Goal: Information Seeking & Learning: Learn about a topic

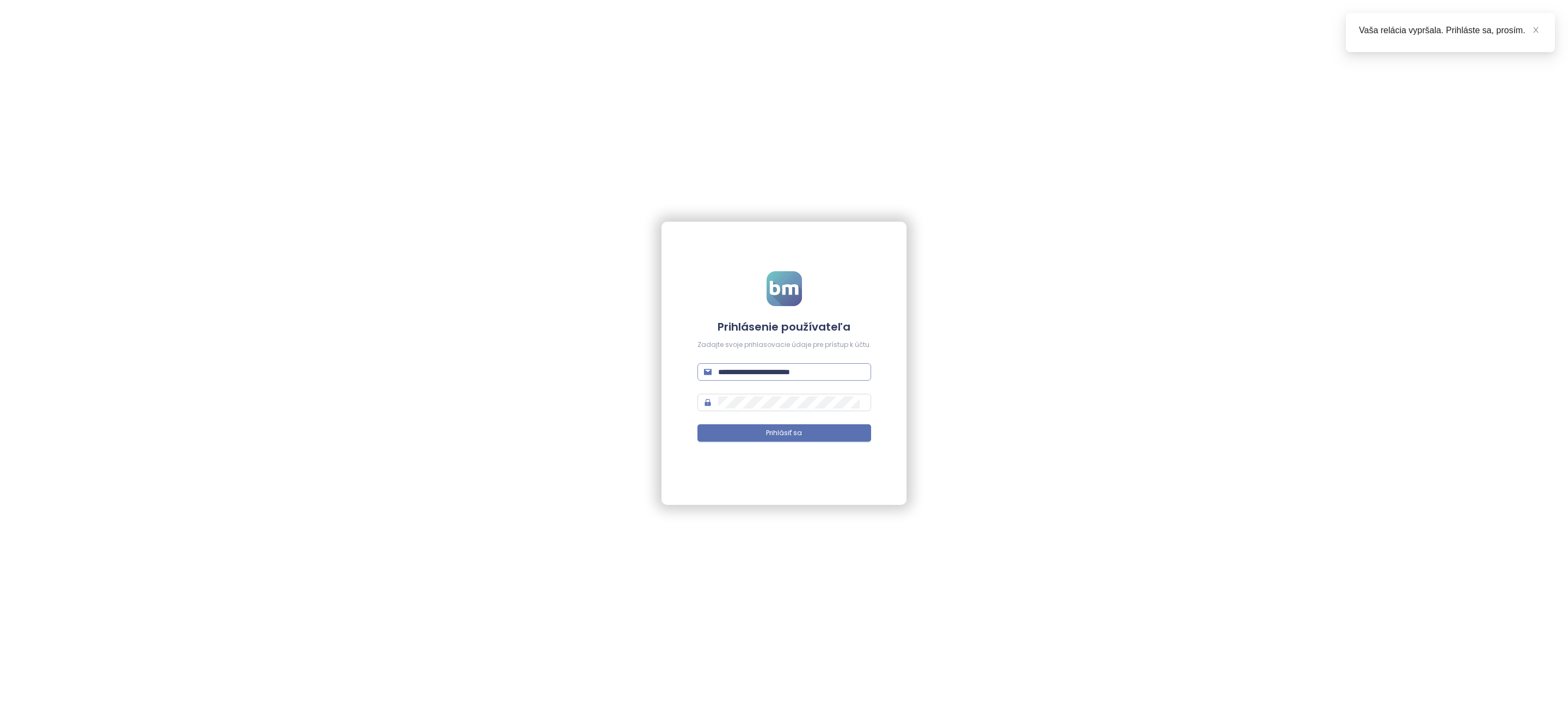
click at [790, 372] on input "**********" at bounding box center [791, 372] width 147 height 12
type input "**********"
click at [835, 431] on button "Prihlásiť sa" at bounding box center [784, 433] width 173 height 18
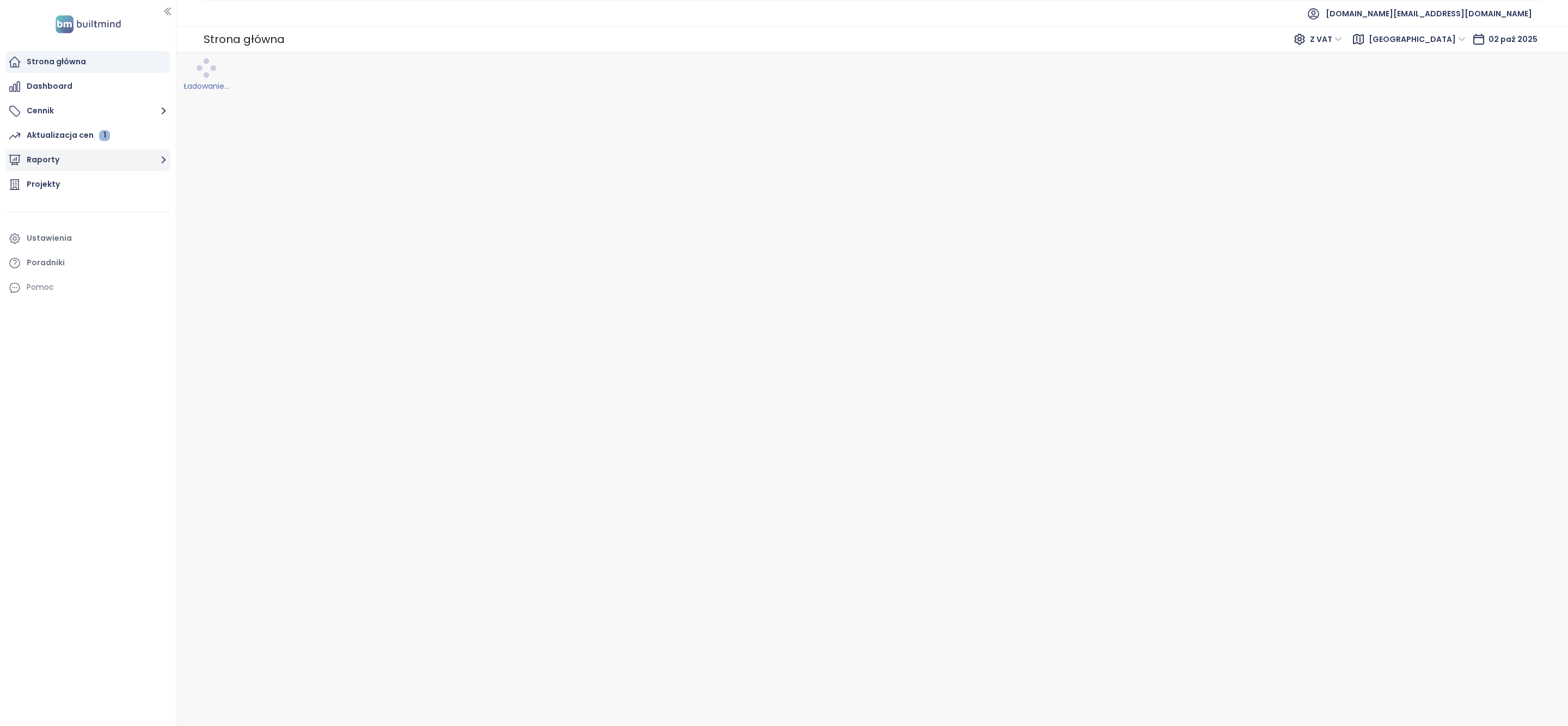
click at [144, 150] on button "Raporty" at bounding box center [88, 160] width 165 height 22
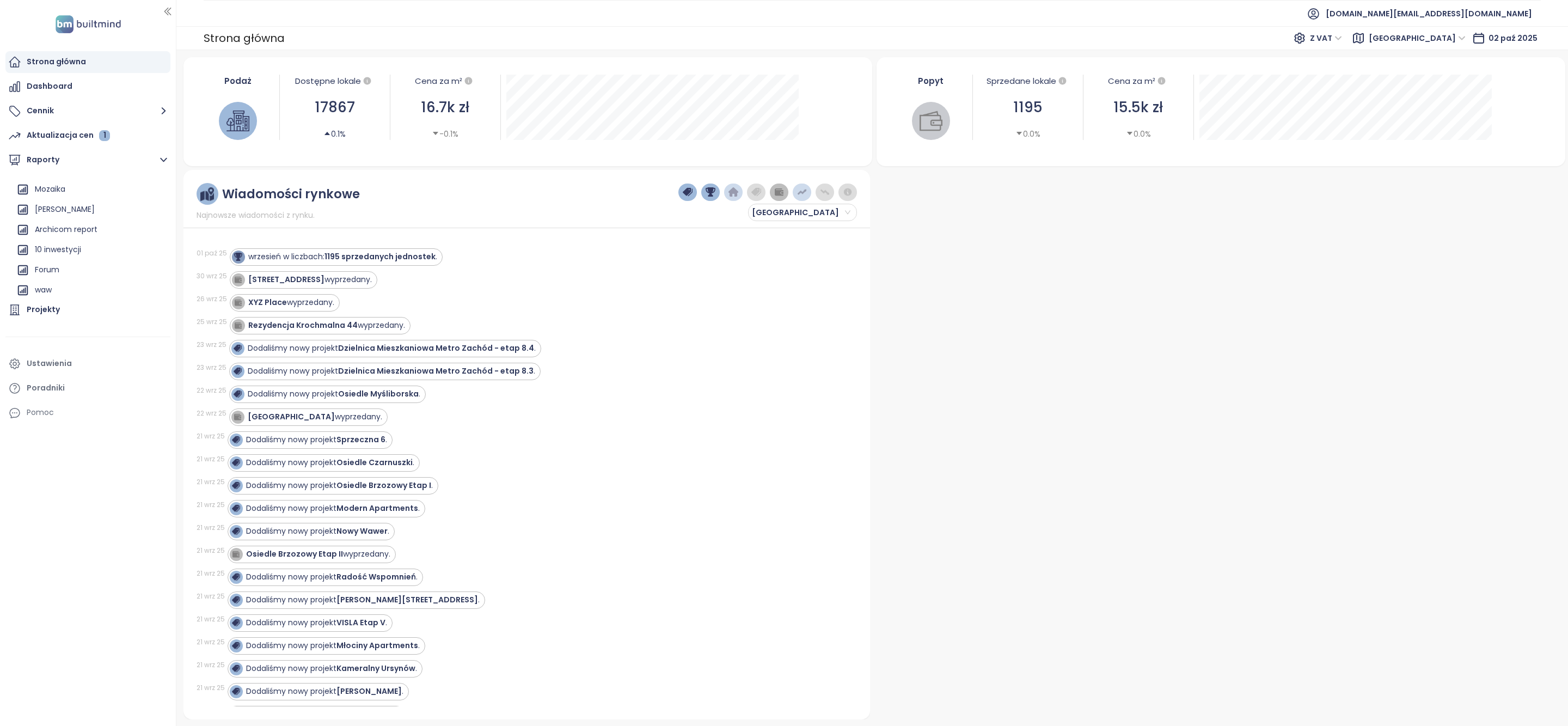
scroll to position [118, 0]
click at [98, 201] on div "Archicom report" at bounding box center [90, 208] width 154 height 18
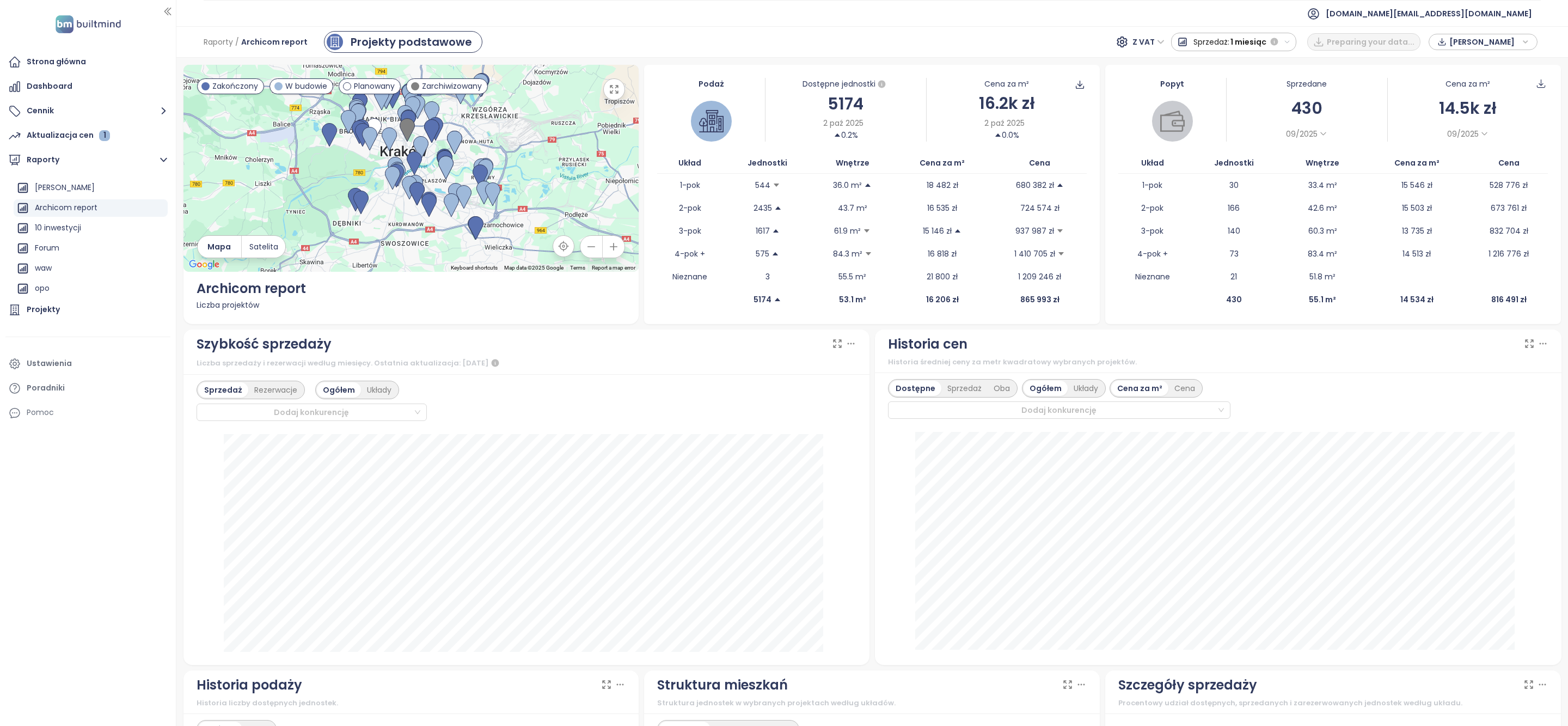
click at [1502, 38] on span "Dane rynkowe" at bounding box center [1484, 41] width 70 height 16
click at [1479, 116] on span "XLSX" at bounding box center [1466, 118] width 29 height 16
click at [1483, 137] on div "XLSX" at bounding box center [1488, 141] width 65 height 12
click at [1475, 165] on span "Pobierz" at bounding box center [1466, 163] width 30 height 12
click at [1445, 7] on span "builtmind.pl@builtmind.com" at bounding box center [1429, 13] width 206 height 26
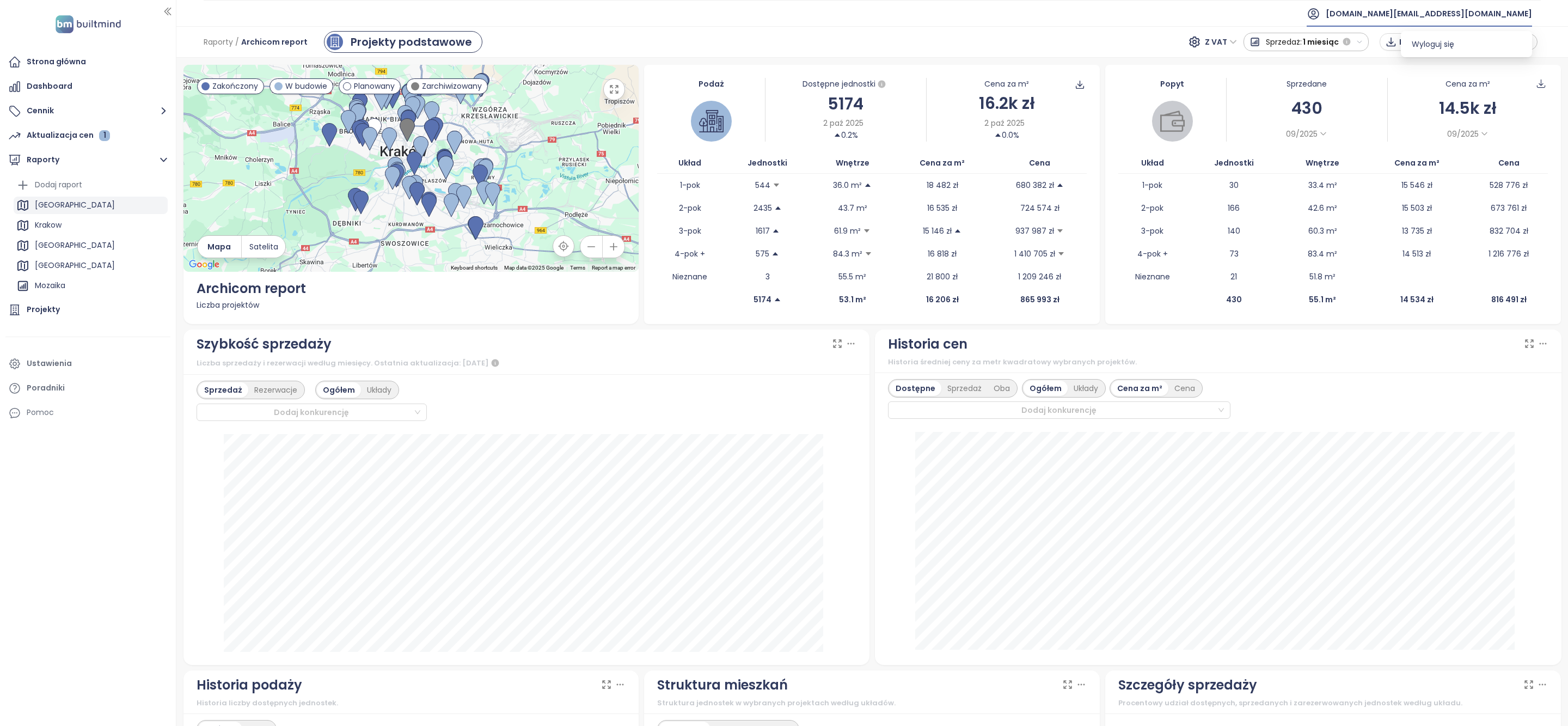
click at [96, 199] on div "Warszawa" at bounding box center [90, 205] width 154 height 18
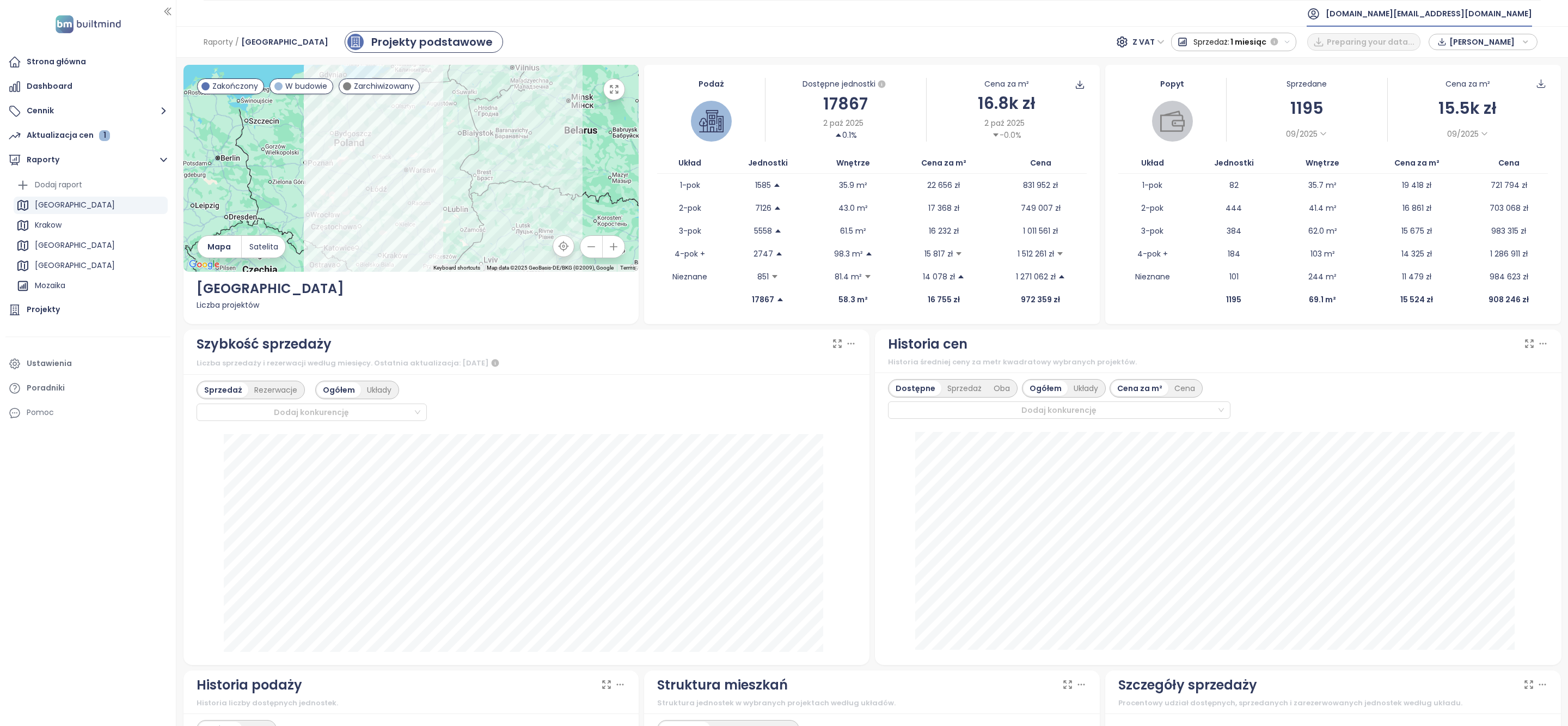
click at [1478, 15] on span "builtmind.pl@builtmind.com" at bounding box center [1429, 13] width 206 height 26
click at [1457, 49] on li "Wyloguj się" at bounding box center [1466, 44] width 127 height 22
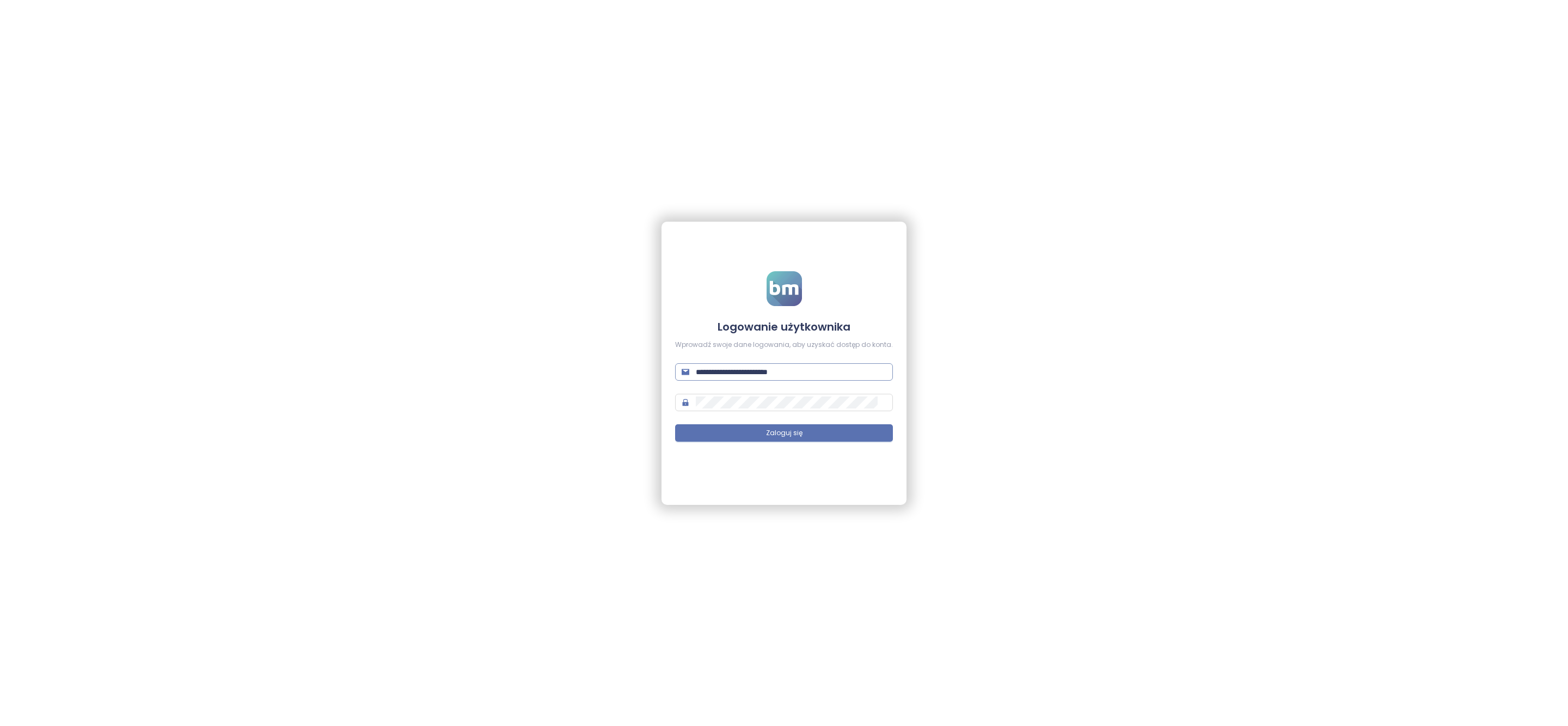
click at [766, 380] on span "**********" at bounding box center [784, 372] width 218 height 18
click at [766, 367] on input "**********" at bounding box center [791, 372] width 191 height 12
click at [766, 367] on input "**********" at bounding box center [791, 372] width 191 height 12
type input "**********"
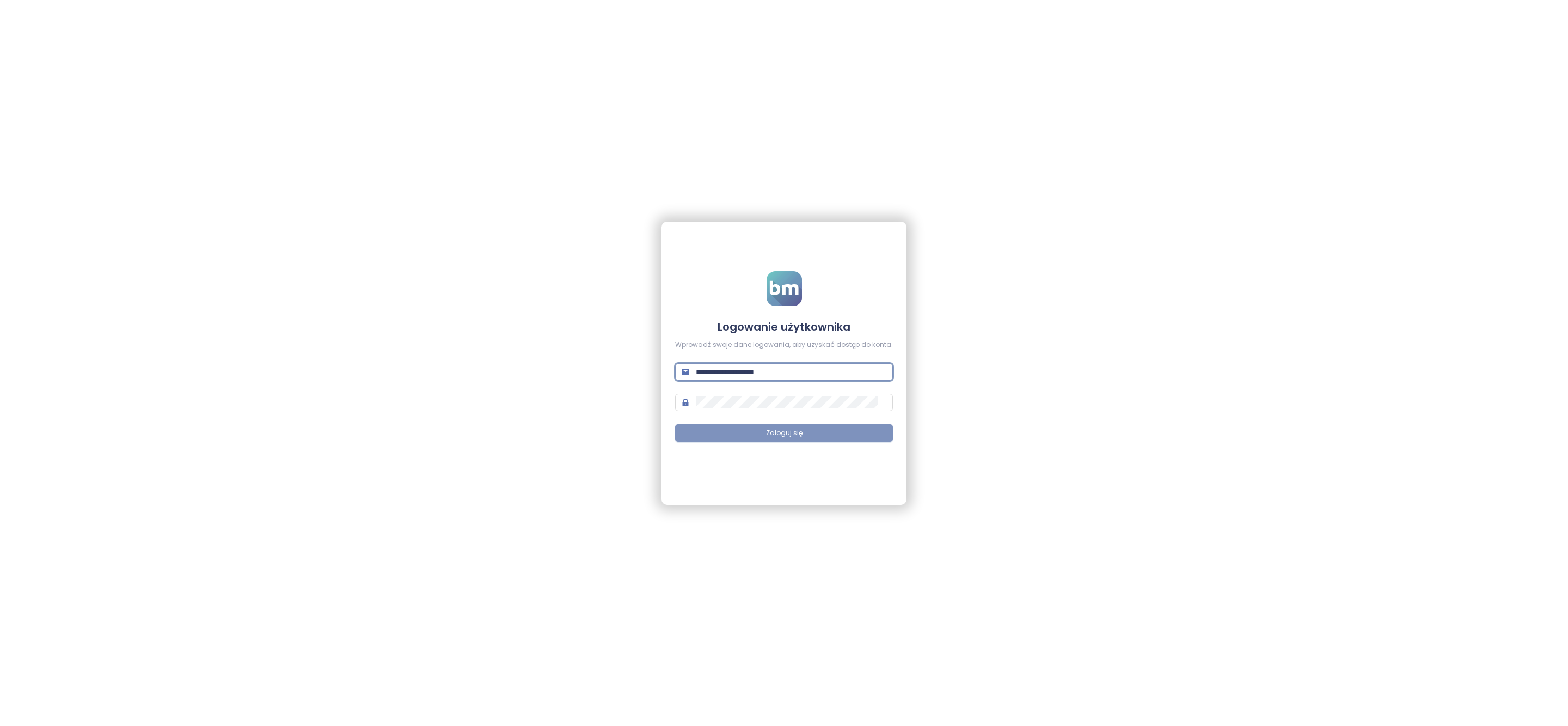
click at [811, 432] on button "Zaloguj się" at bounding box center [784, 433] width 218 height 18
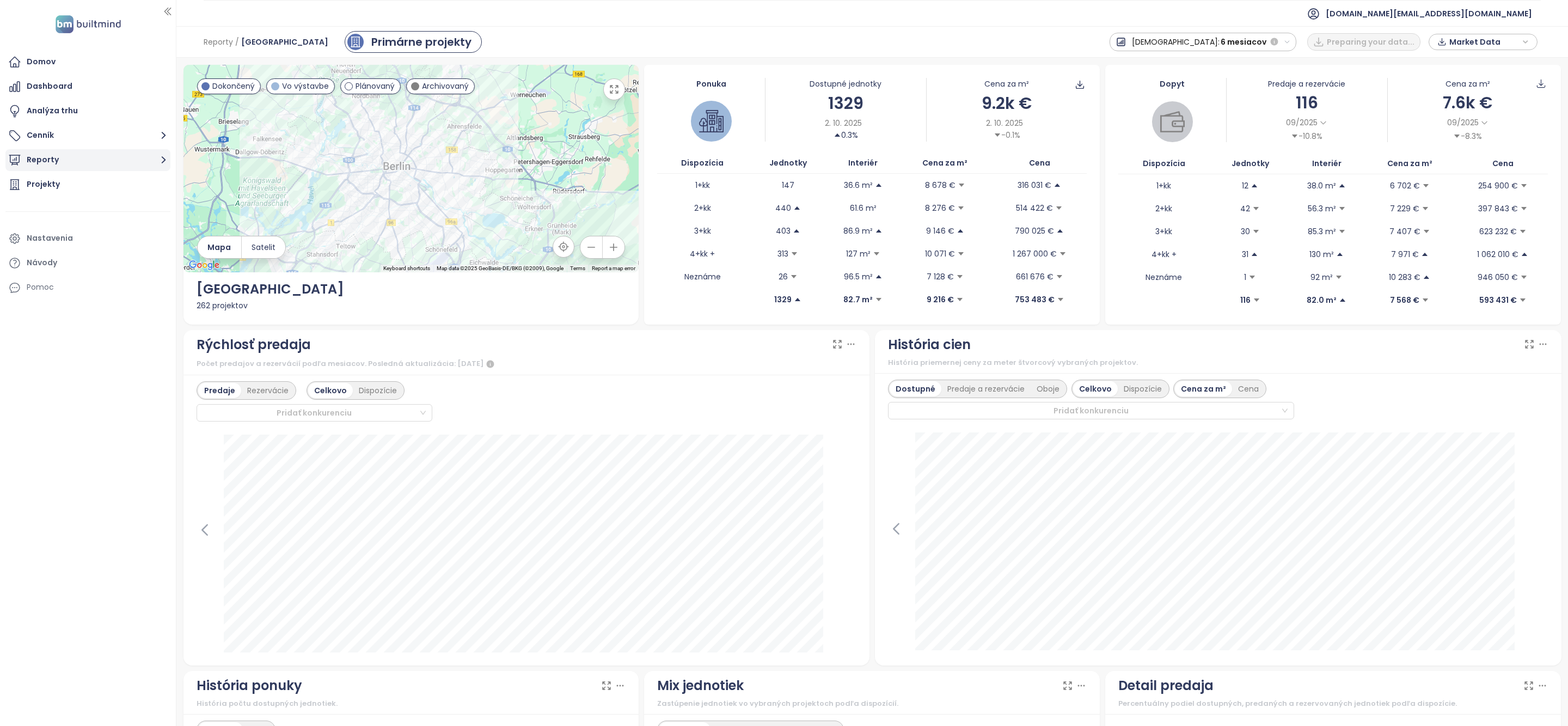
click at [122, 160] on button "Reporty" at bounding box center [88, 160] width 165 height 22
click at [92, 248] on div "nextensa" at bounding box center [90, 247] width 154 height 18
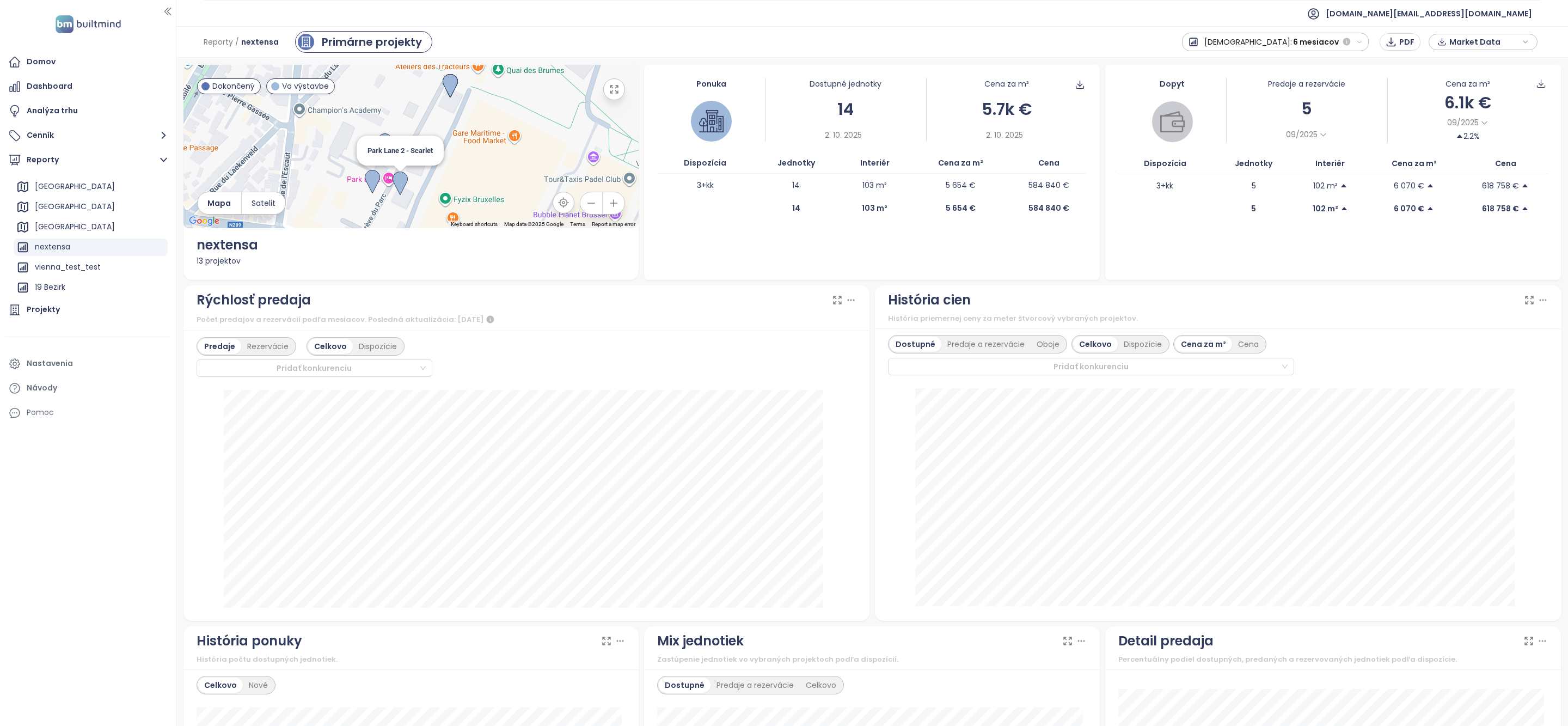
click at [401, 186] on img at bounding box center [400, 183] width 15 height 24
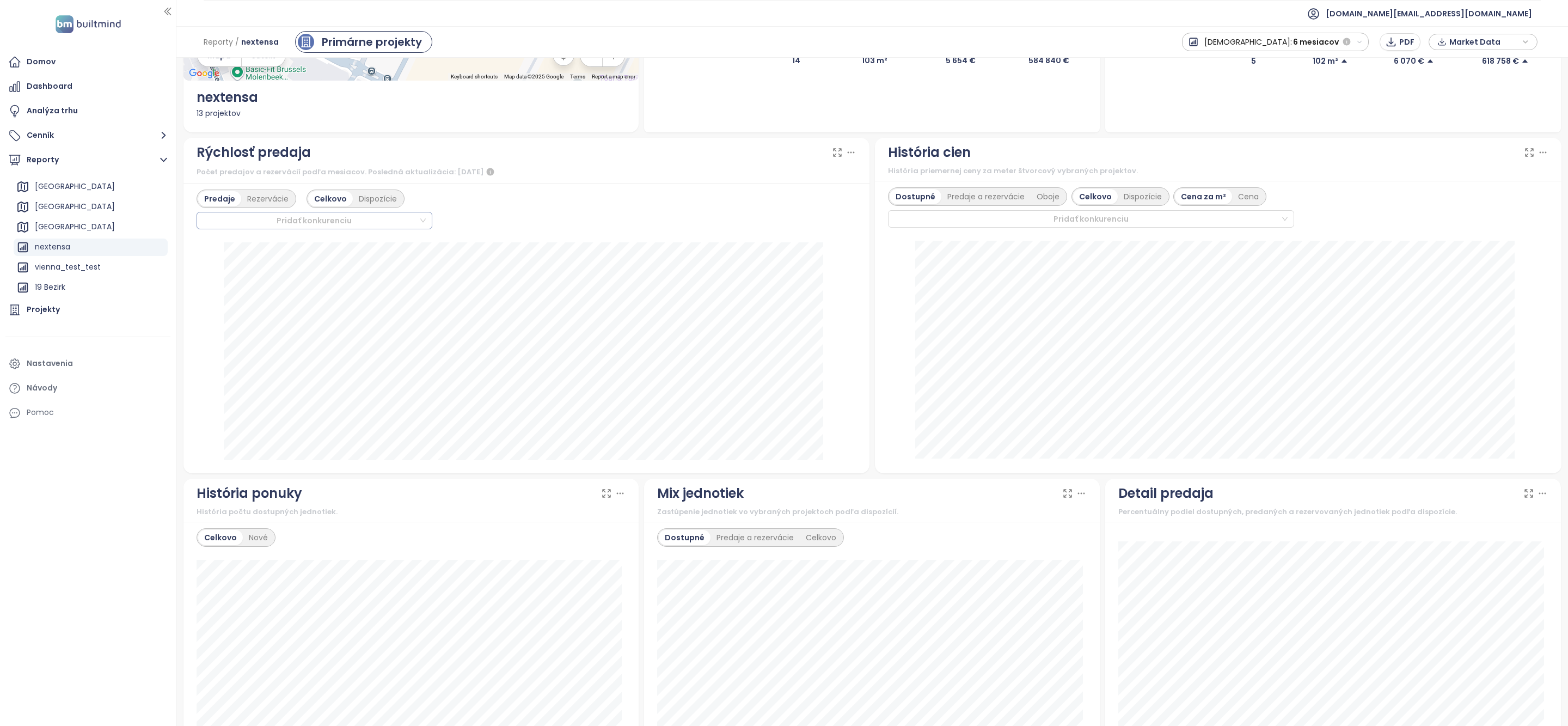
scroll to position [187, 0]
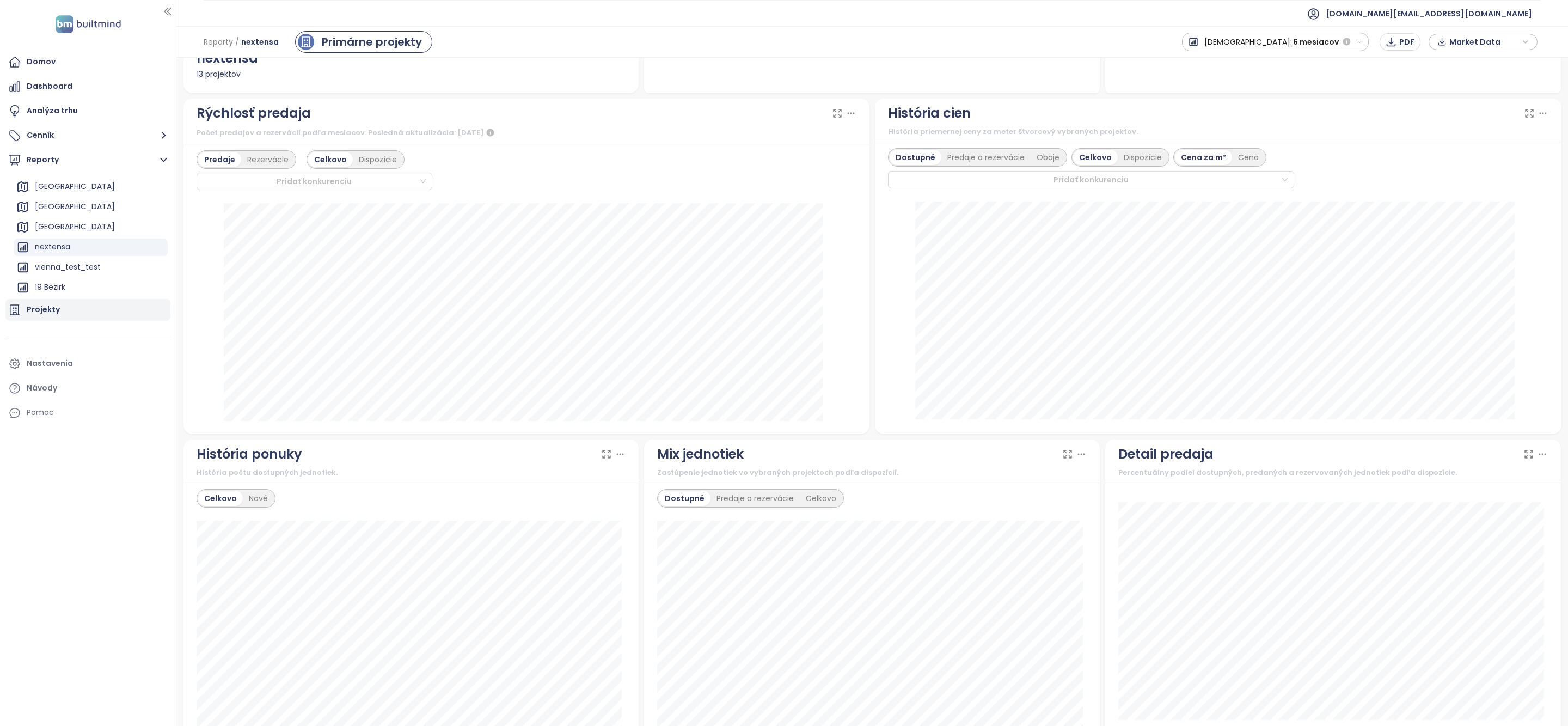
click at [88, 306] on div "Projekty" at bounding box center [88, 310] width 165 height 22
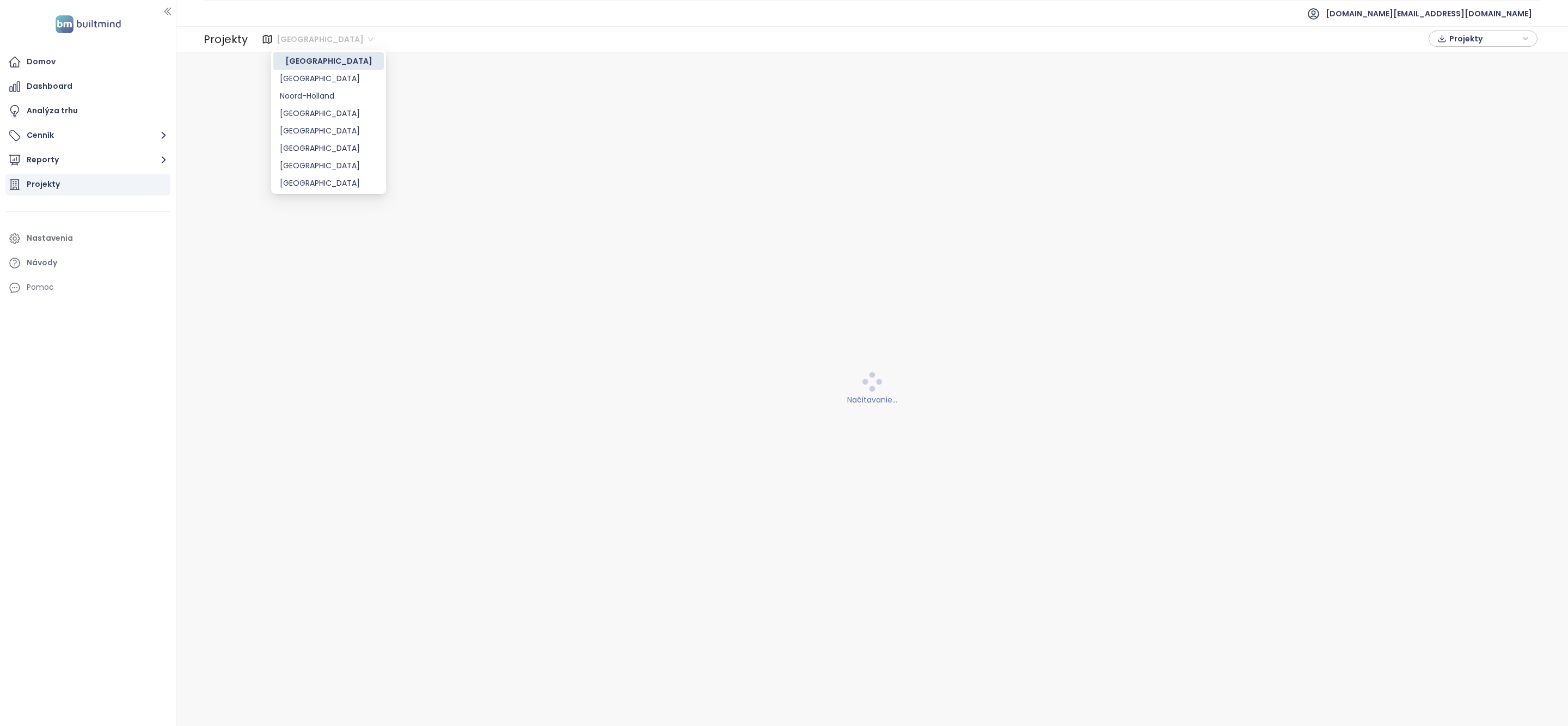
click at [295, 43] on span "Berlin" at bounding box center [324, 39] width 97 height 16
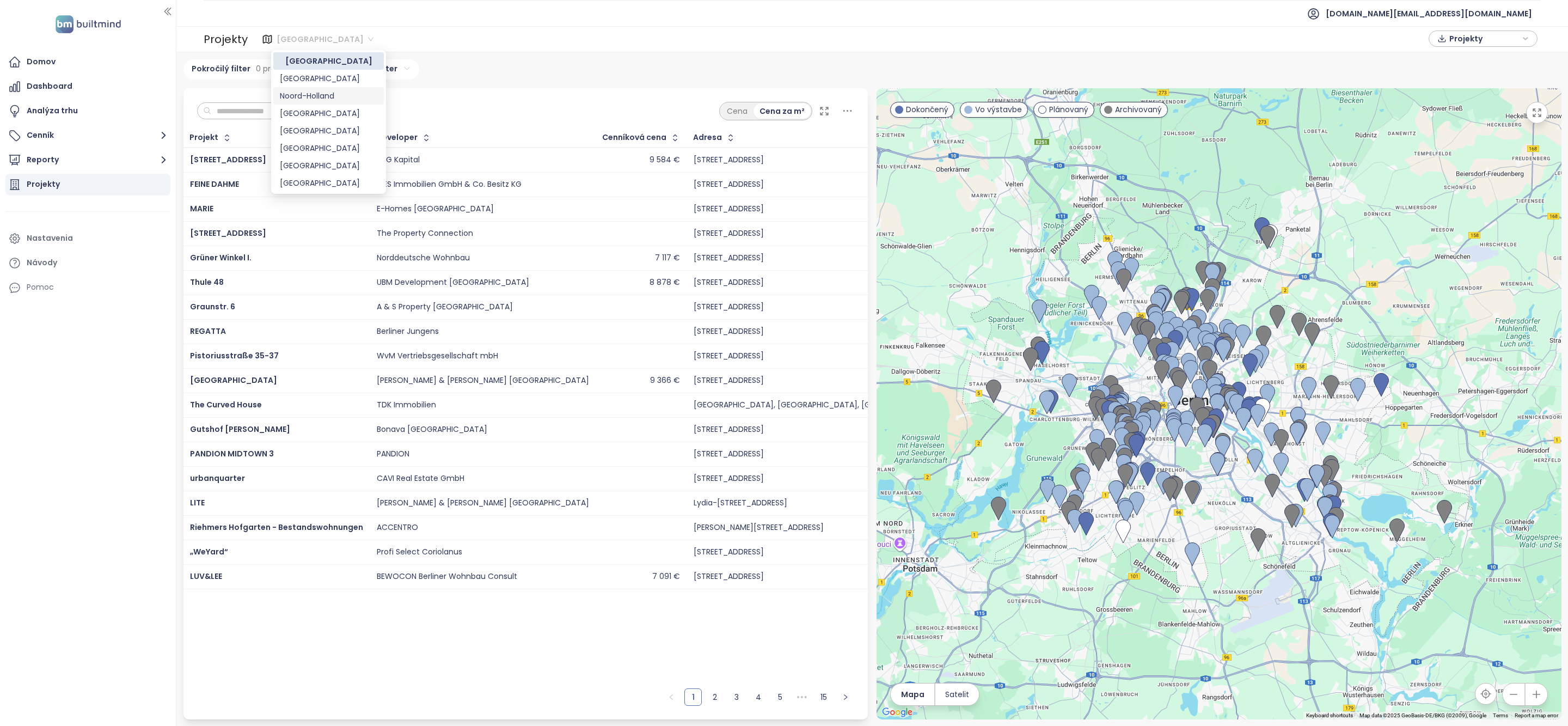
click at [314, 116] on div "Brussels" at bounding box center [329, 113] width 97 height 12
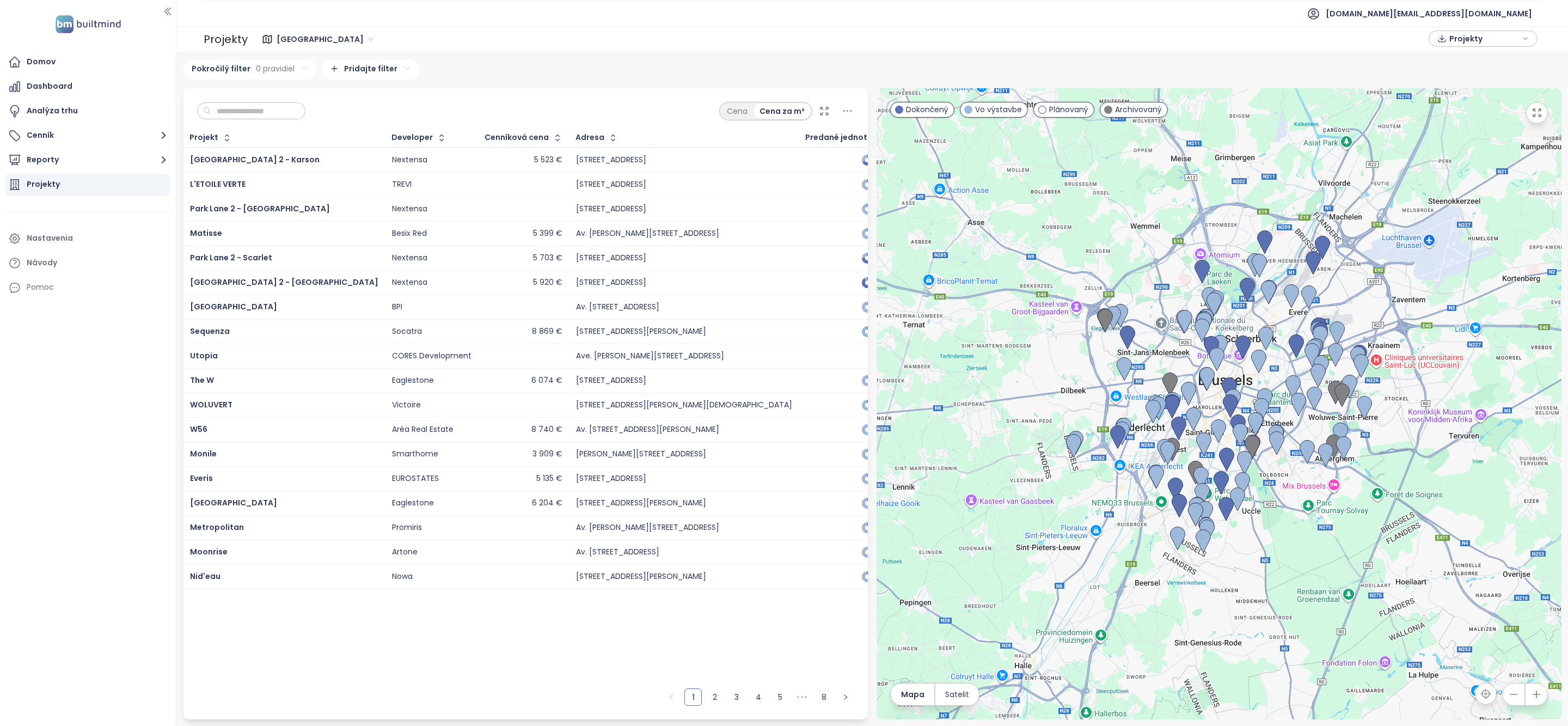
click at [256, 111] on input "text" at bounding box center [255, 111] width 88 height 16
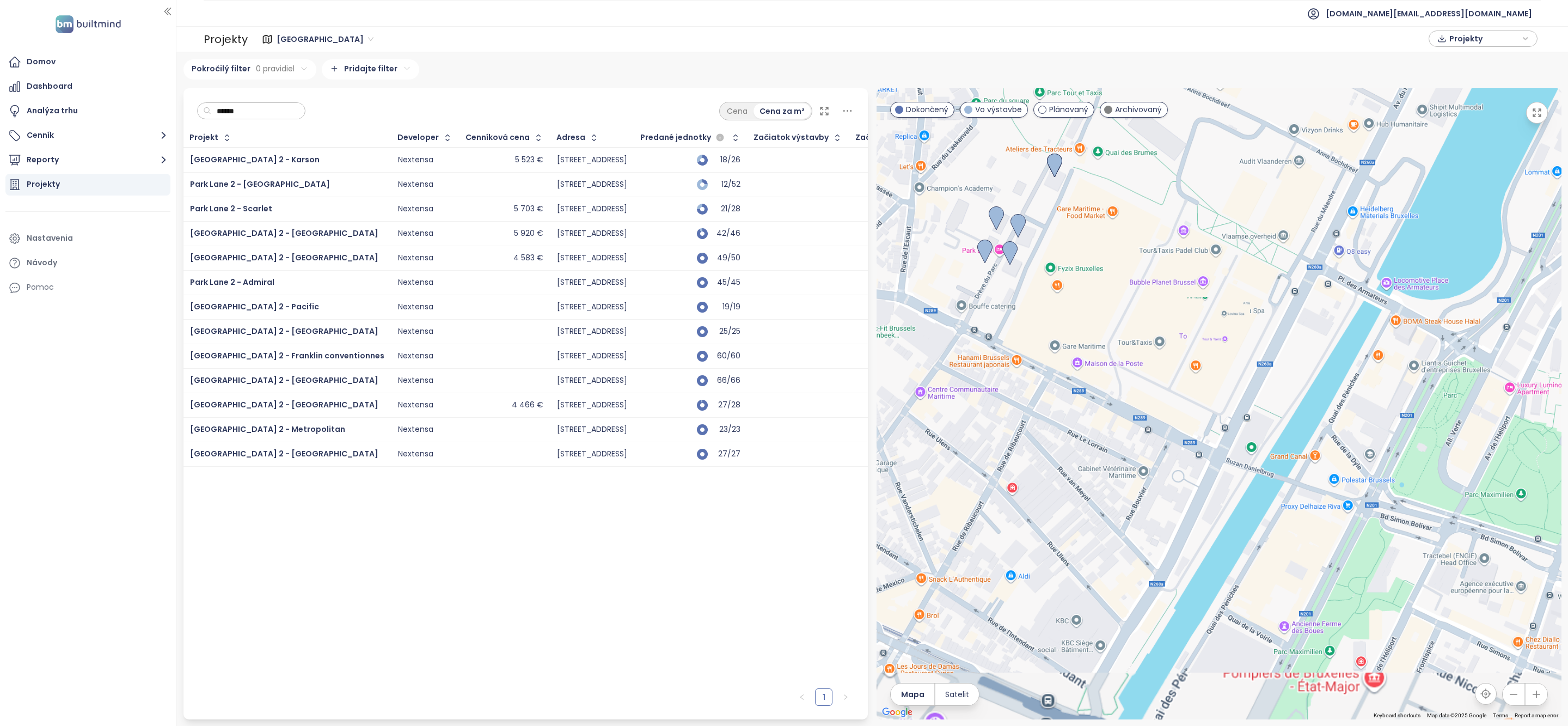
type input "******"
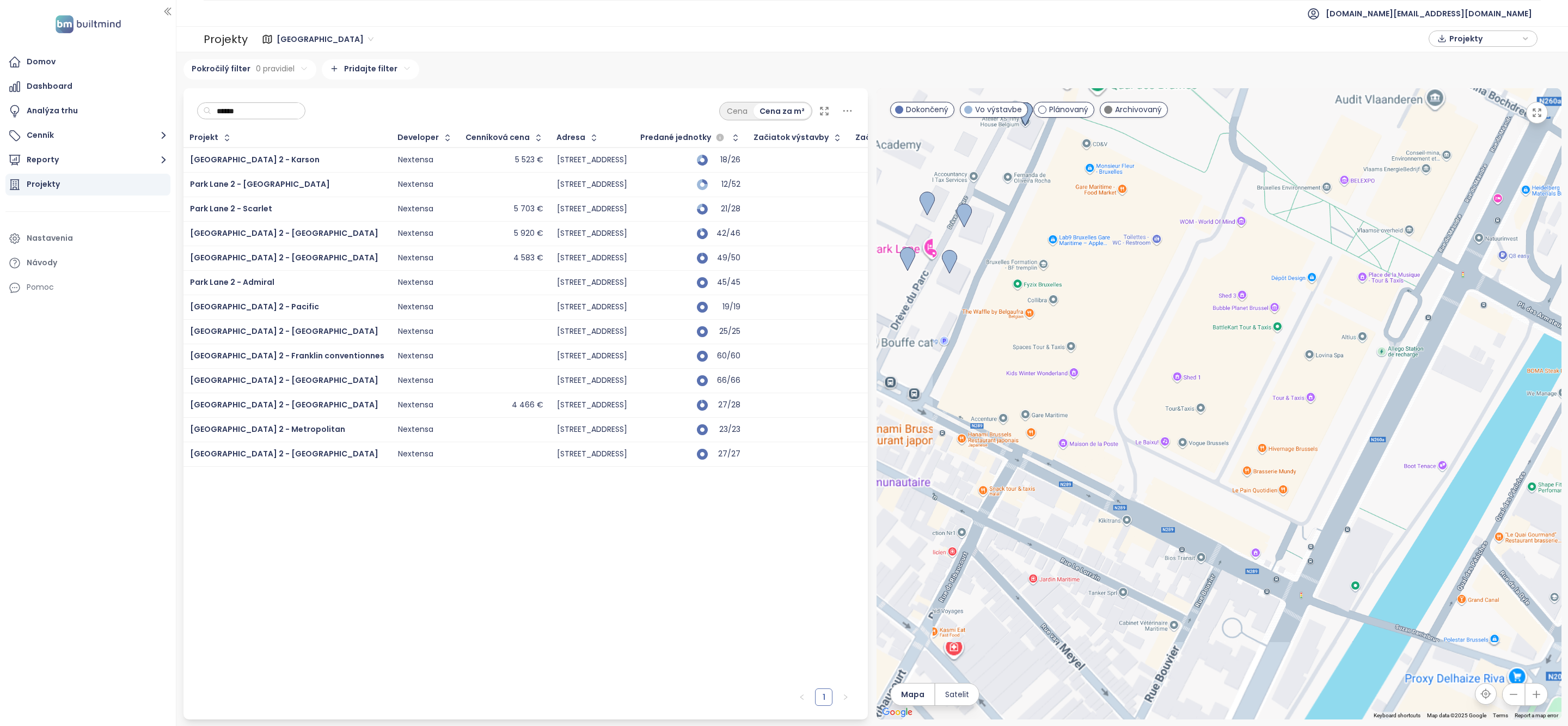
drag, startPoint x: 1102, startPoint y: 239, endPoint x: 1204, endPoint y: 245, distance: 102.2
click at [1203, 244] on div at bounding box center [1219, 404] width 685 height 632
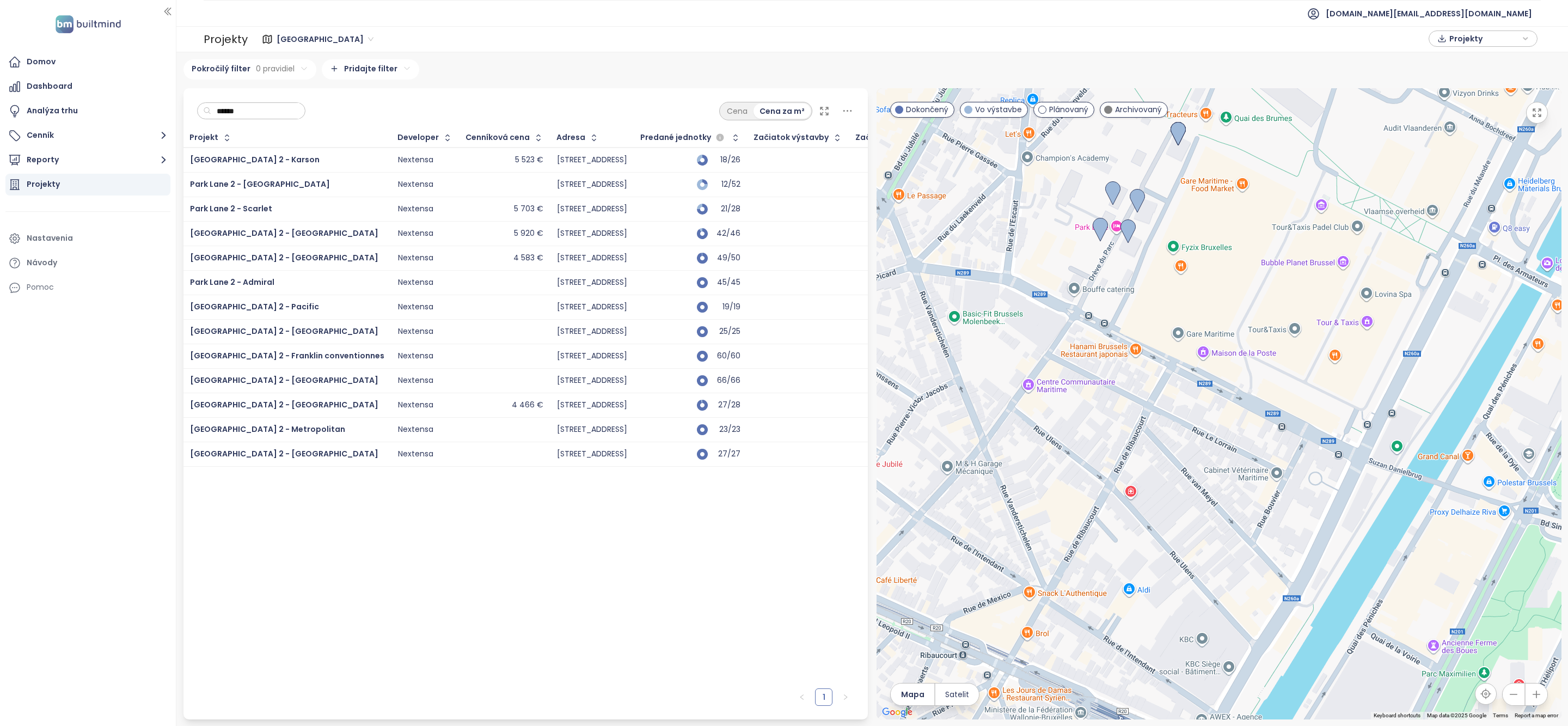
drag, startPoint x: 1205, startPoint y: 252, endPoint x: 1220, endPoint y: 348, distance: 97.2
click at [1220, 347] on div at bounding box center [1219, 404] width 685 height 632
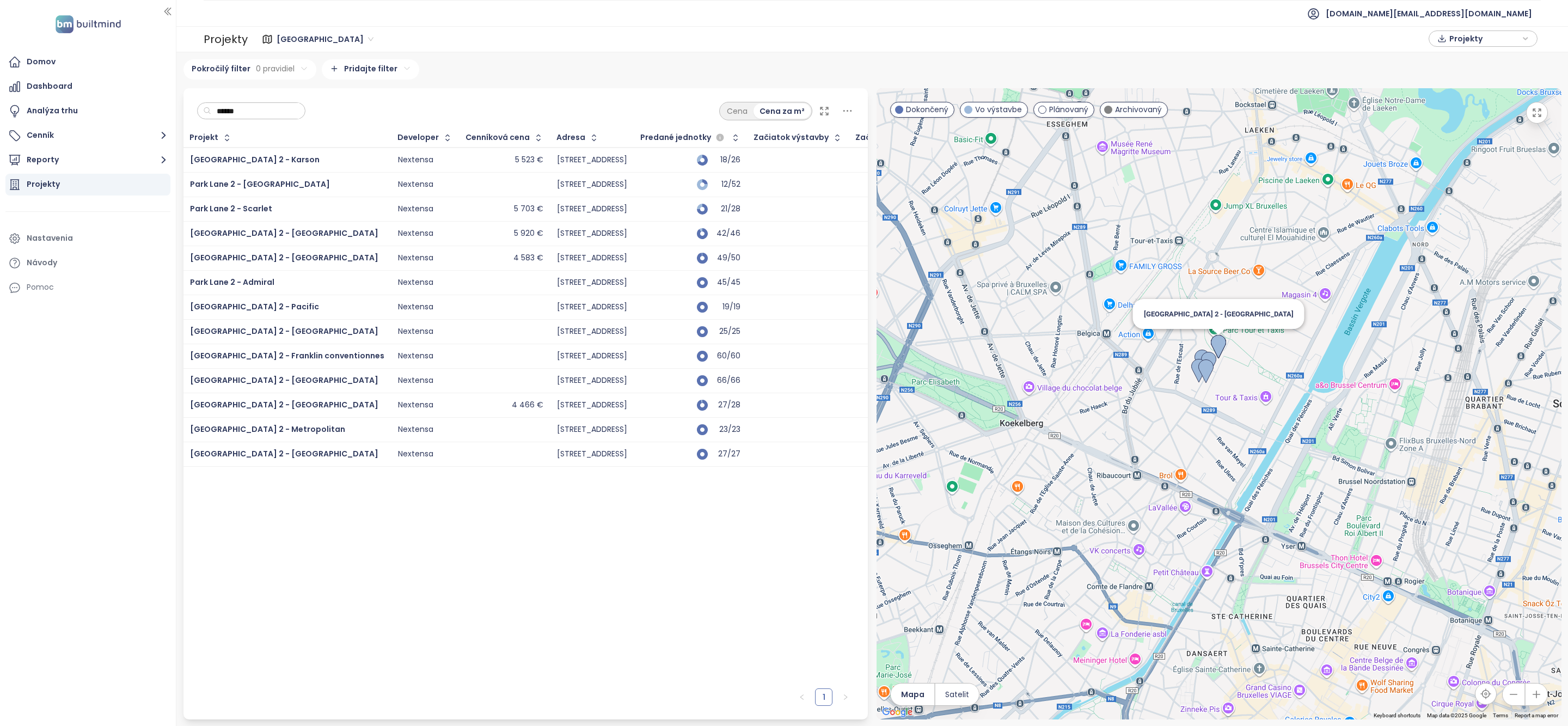
click at [1219, 344] on img at bounding box center [1218, 347] width 15 height 24
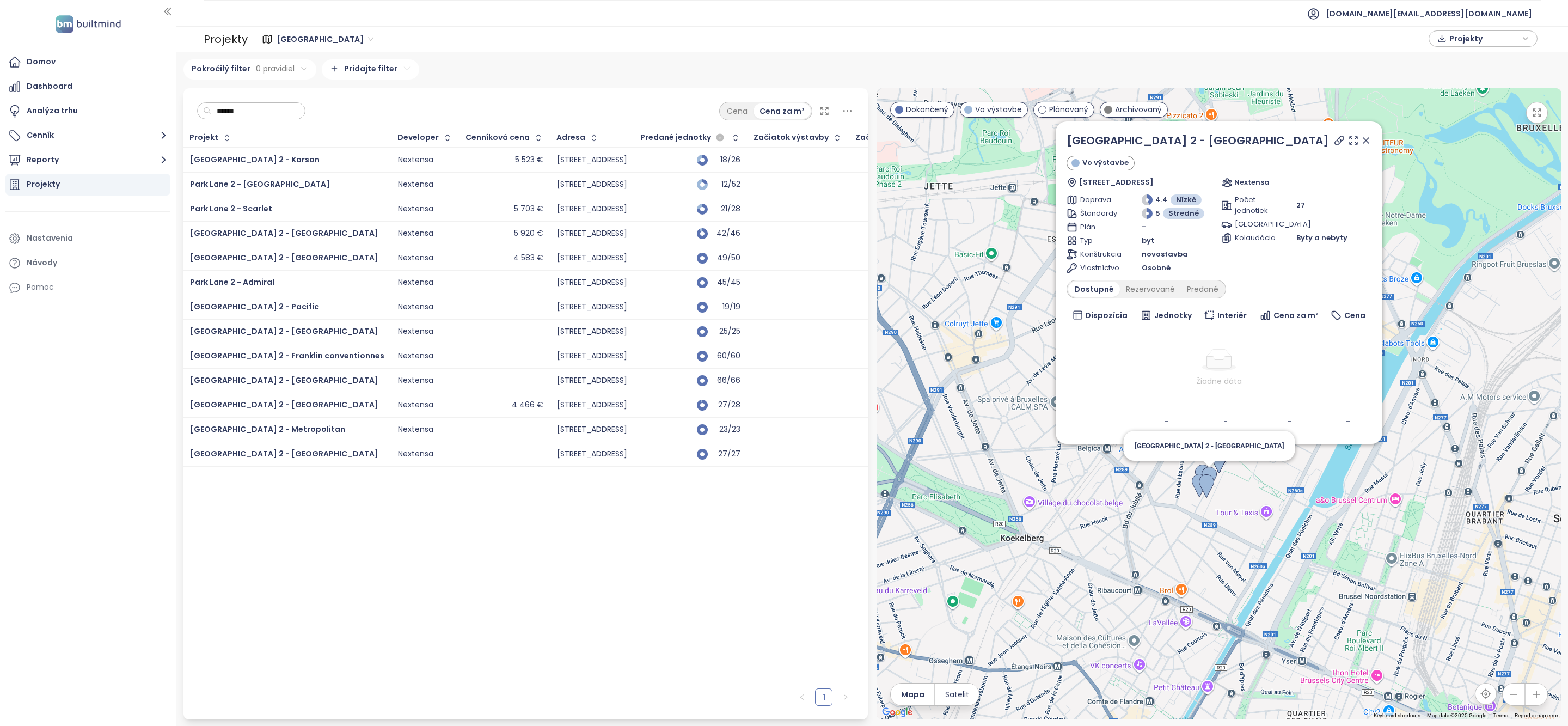
click at [1213, 470] on img at bounding box center [1209, 479] width 15 height 24
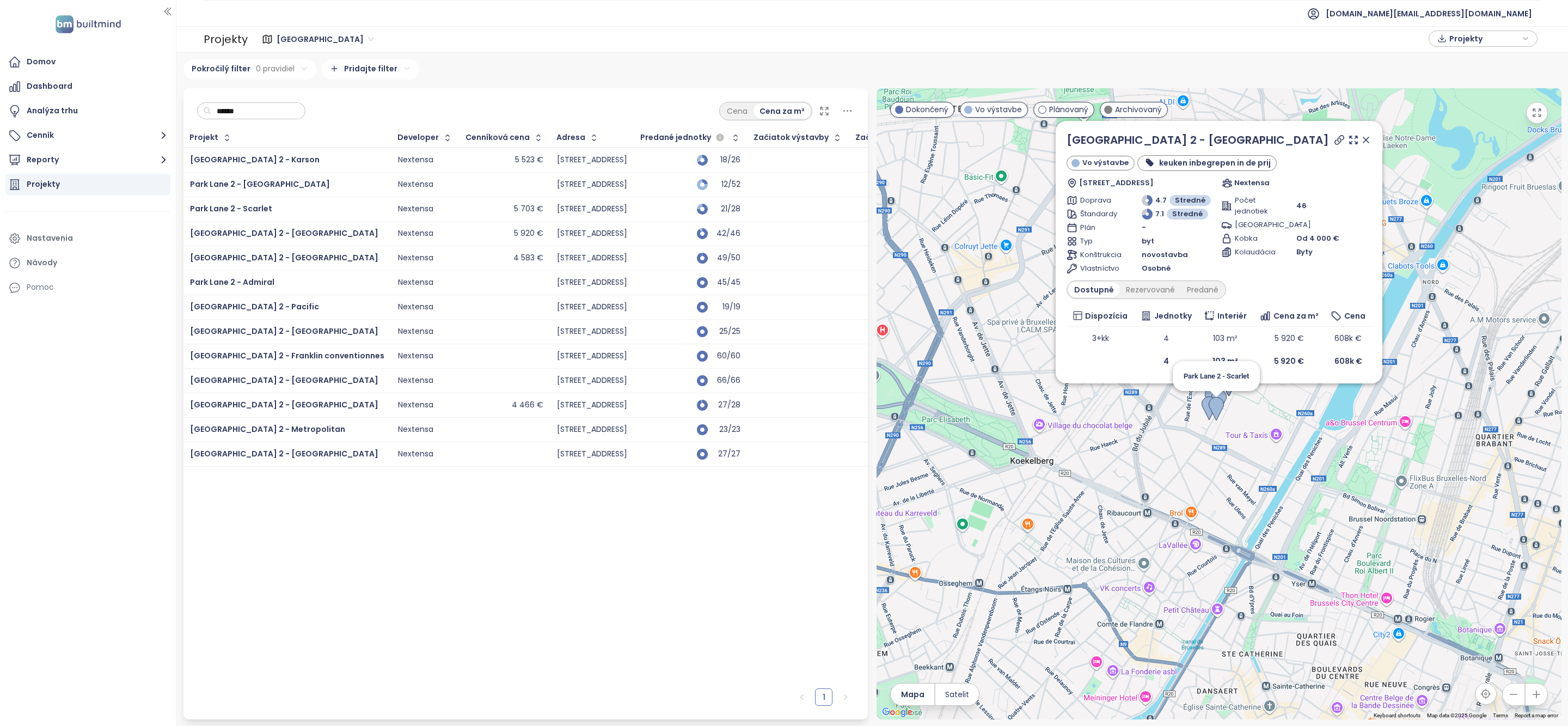
click at [1219, 413] on img at bounding box center [1216, 409] width 15 height 24
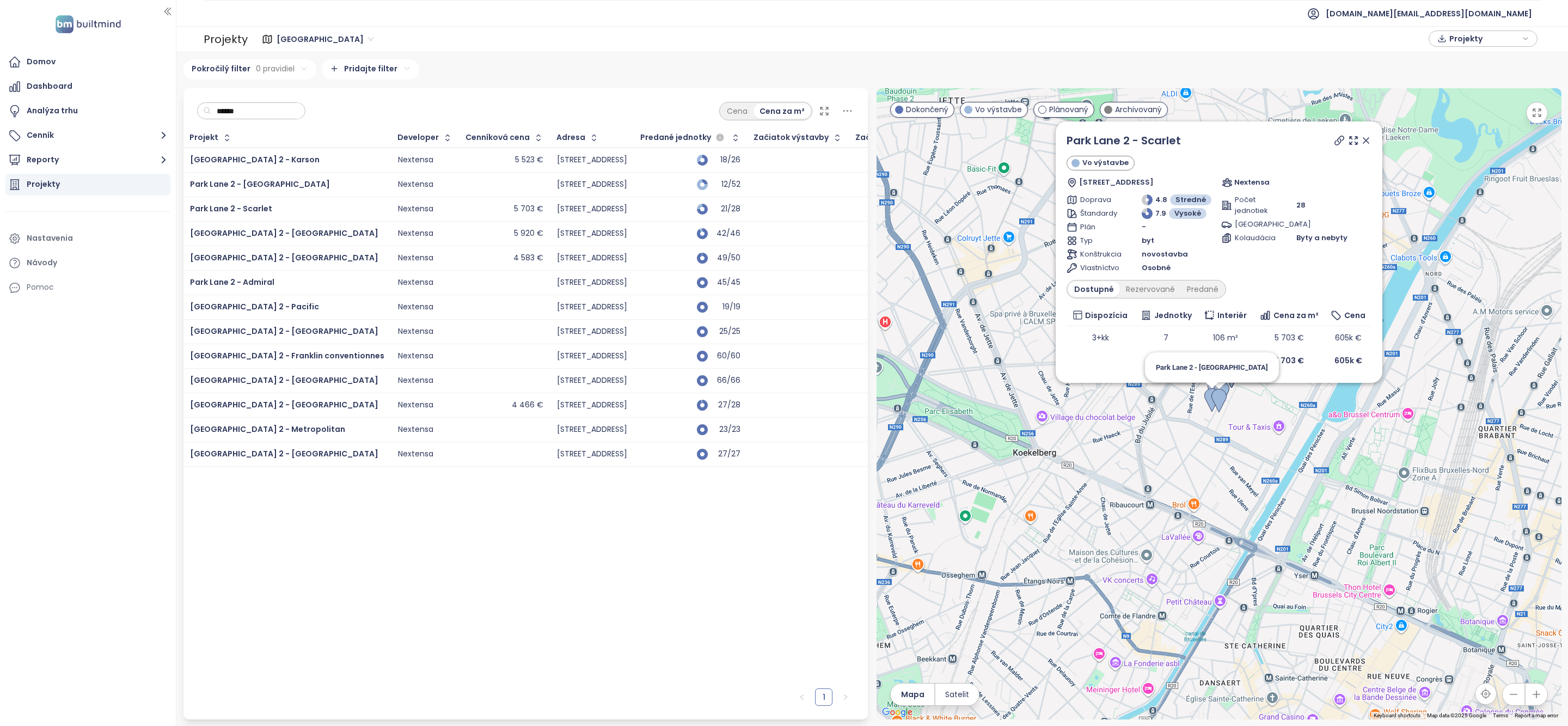
click at [1209, 395] on img at bounding box center [1212, 400] width 15 height 24
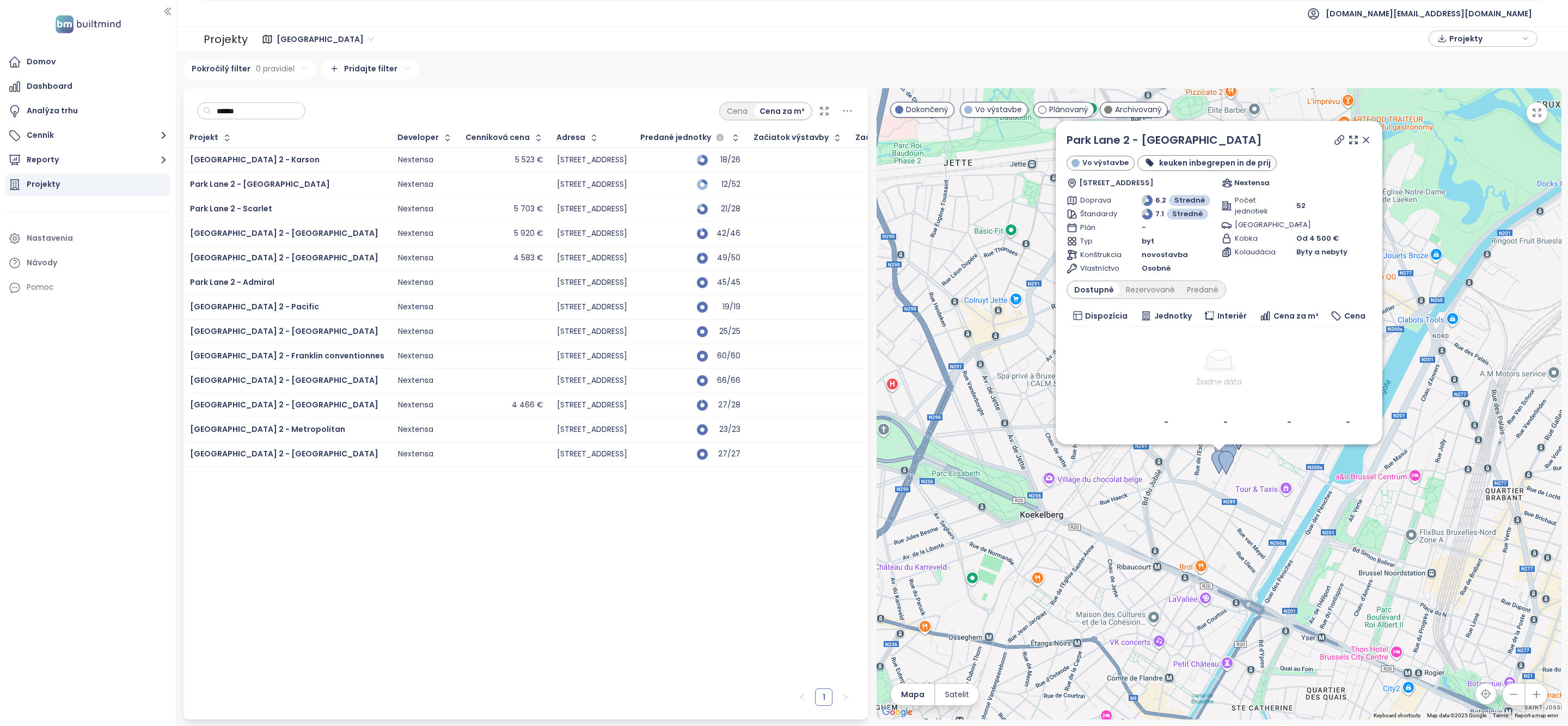
click at [1367, 139] on icon at bounding box center [1366, 139] width 5 height 5
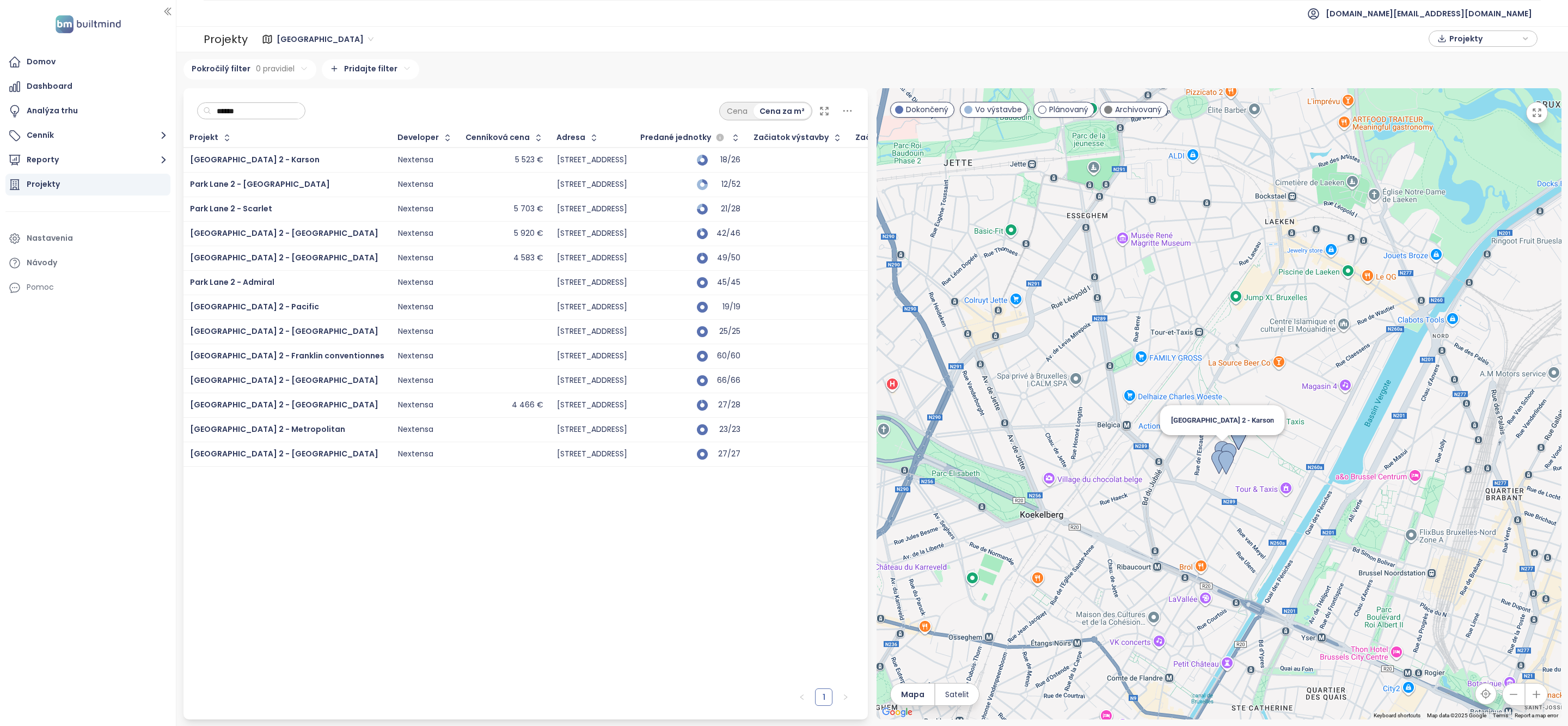
click at [1219, 445] on img at bounding box center [1222, 453] width 15 height 24
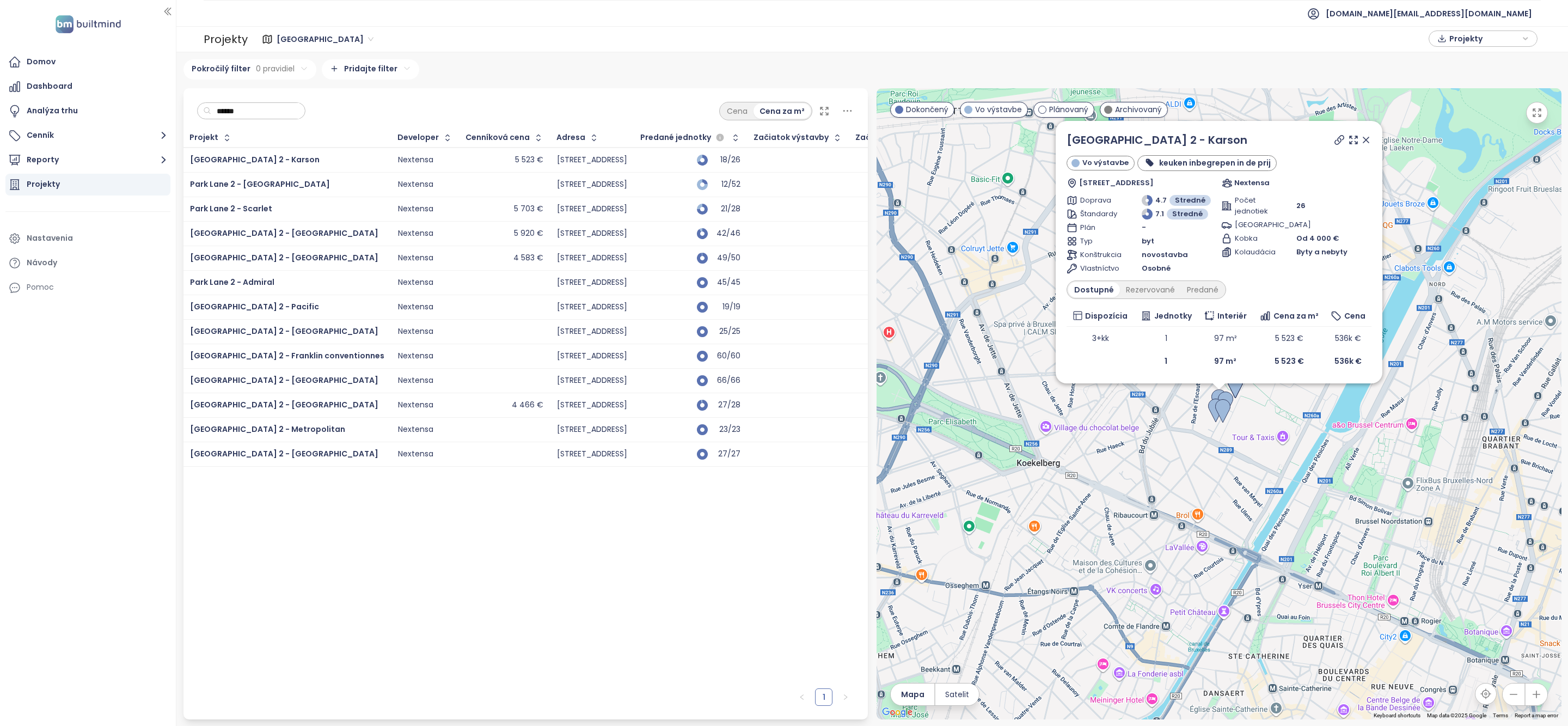
click at [1364, 136] on icon at bounding box center [1366, 140] width 11 height 11
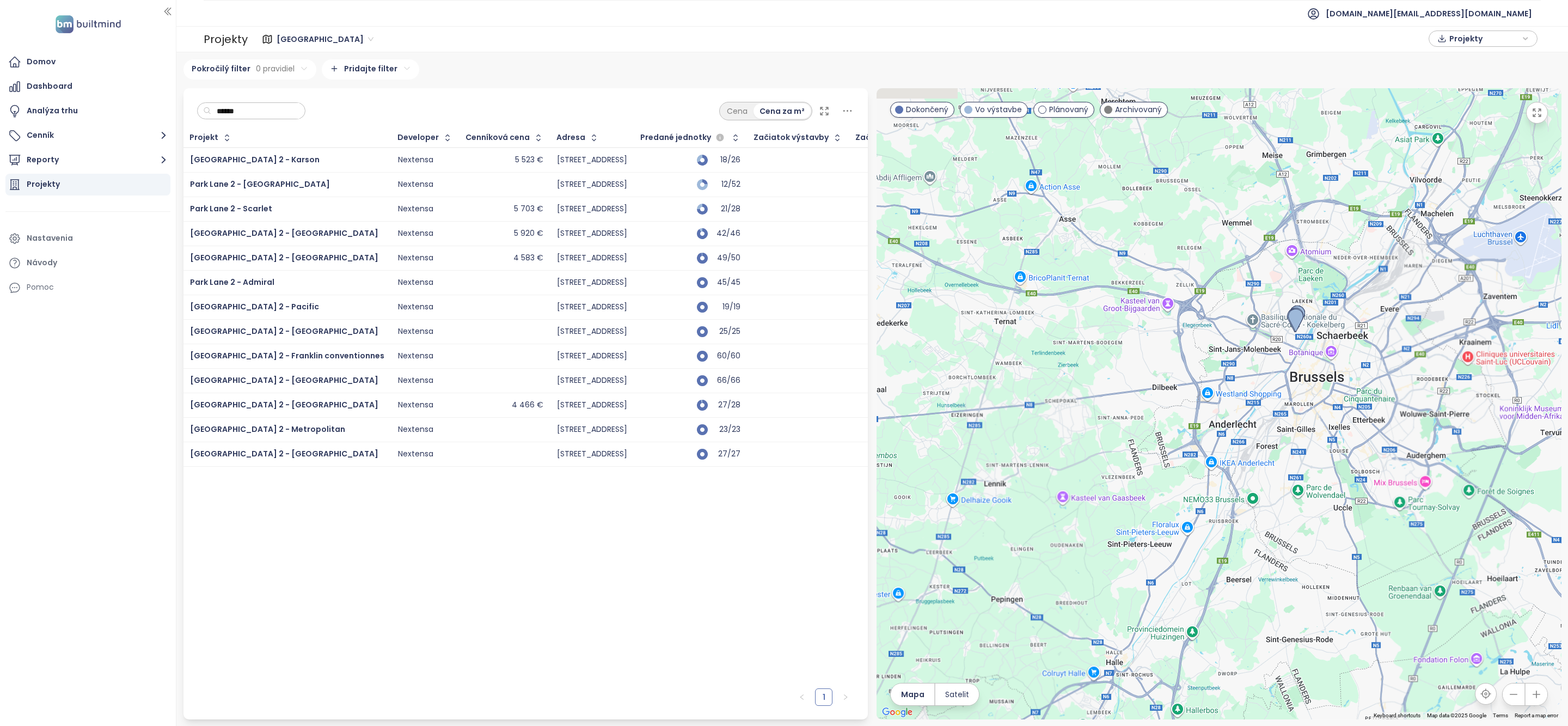
drag, startPoint x: 1380, startPoint y: 346, endPoint x: 1292, endPoint y: 375, distance: 92.7
click at [1292, 375] on div at bounding box center [1219, 404] width 685 height 632
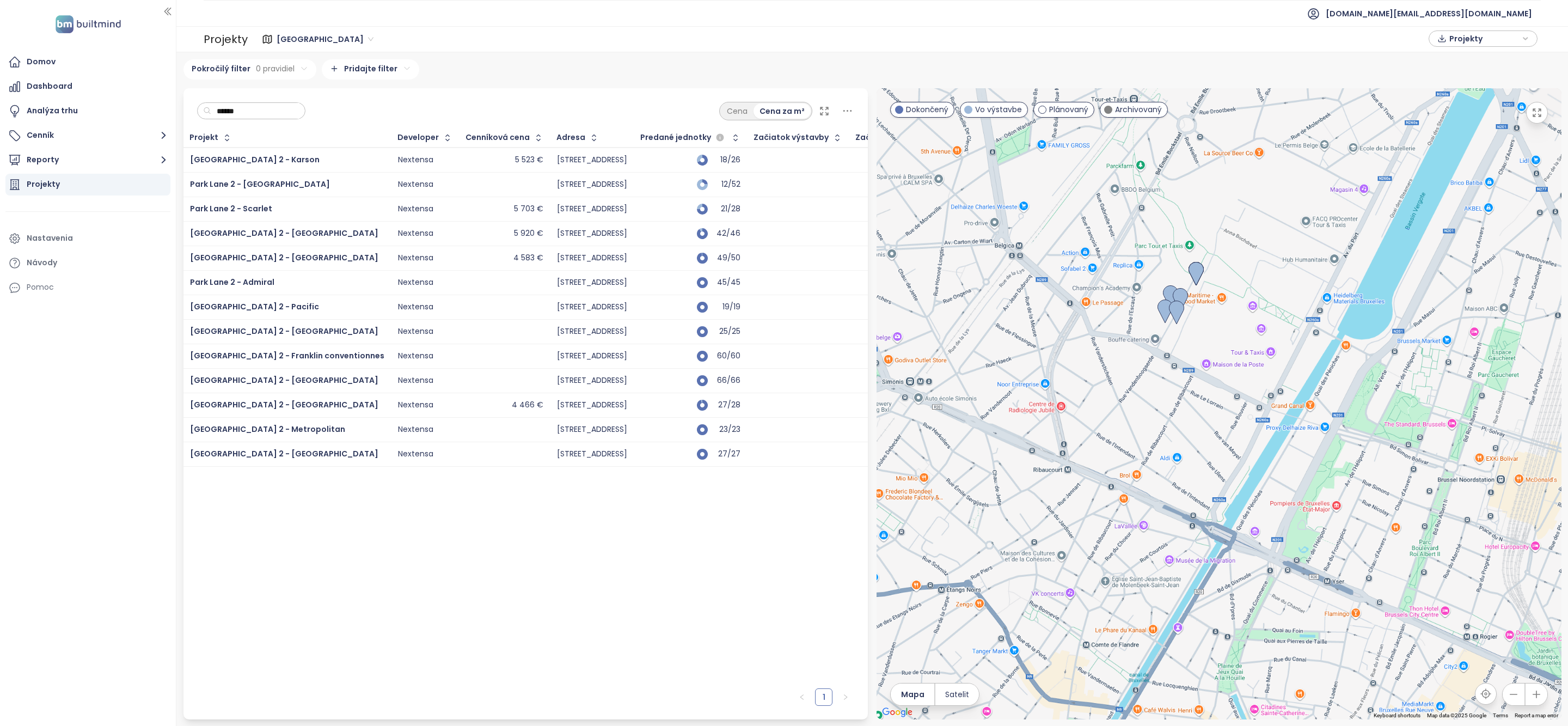
drag, startPoint x: 1124, startPoint y: 267, endPoint x: 1261, endPoint y: 367, distance: 169.6
click at [1261, 367] on div at bounding box center [1219, 404] width 685 height 632
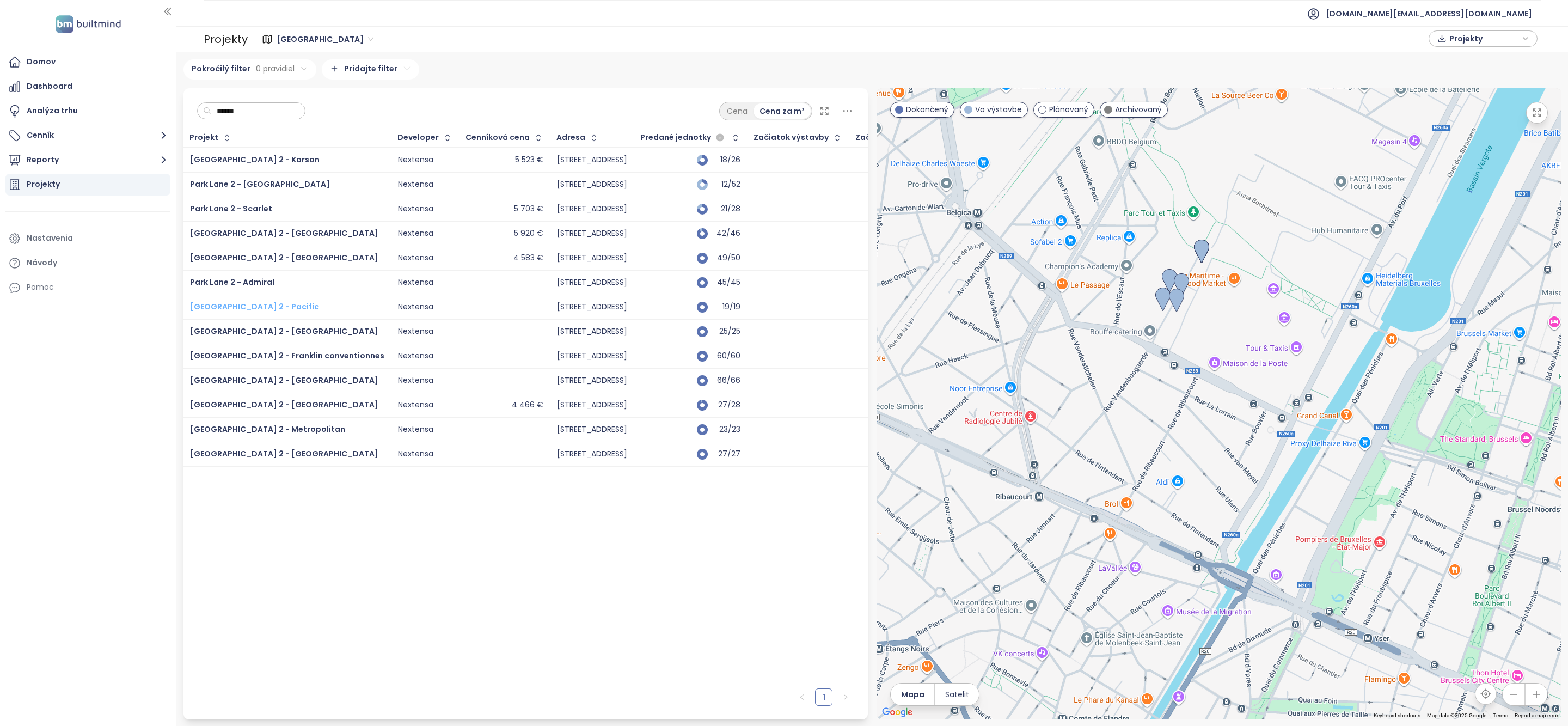
click at [262, 311] on span "Park Lane 2 - Pacific" at bounding box center [254, 307] width 129 height 11
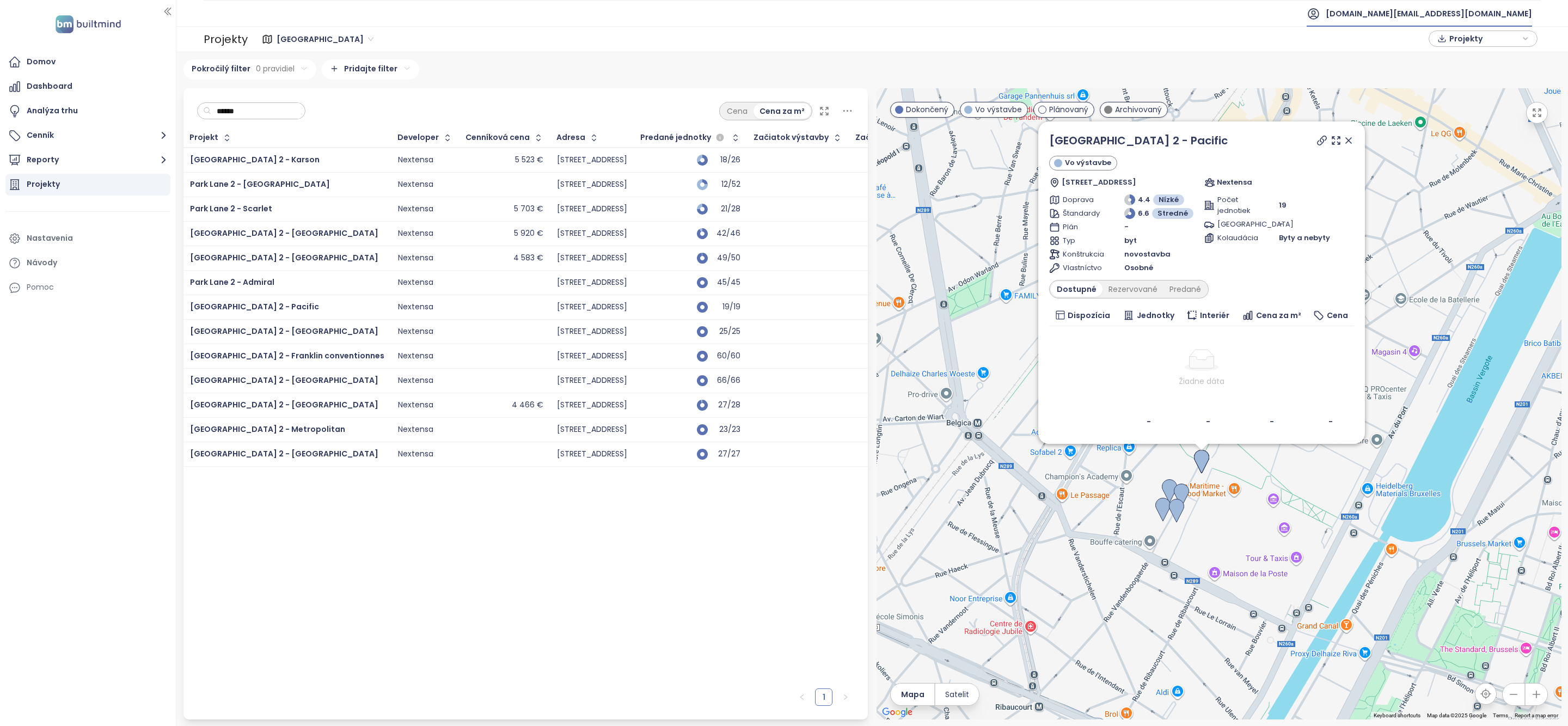
click at [1463, 16] on span "test.eu@builtmind.com" at bounding box center [1429, 13] width 206 height 26
click at [1458, 47] on span "Odhlásiť sa" at bounding box center [1453, 44] width 43 height 11
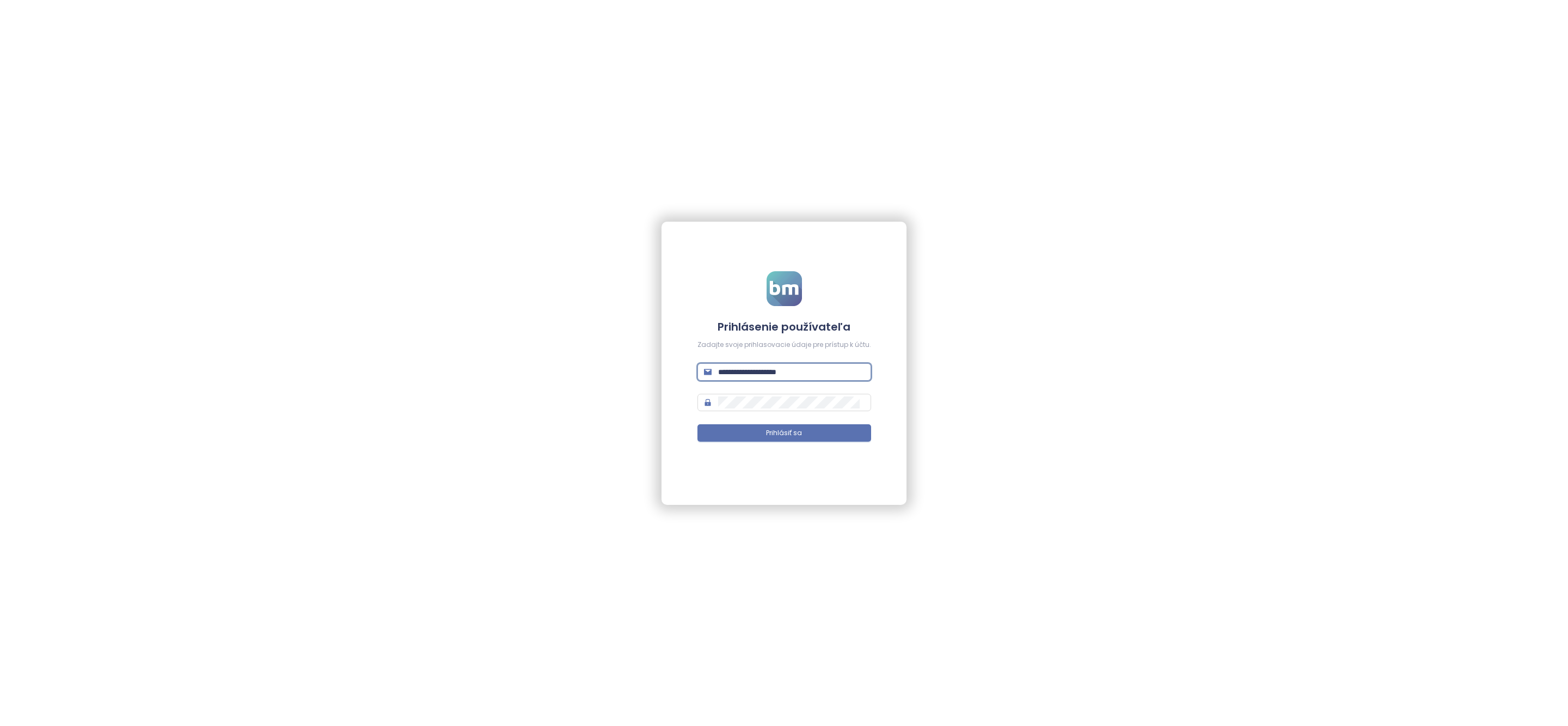
click at [782, 369] on input "**********" at bounding box center [791, 372] width 147 height 12
type input "**********"
click at [797, 434] on span "Prihlásiť sa" at bounding box center [783, 433] width 36 height 10
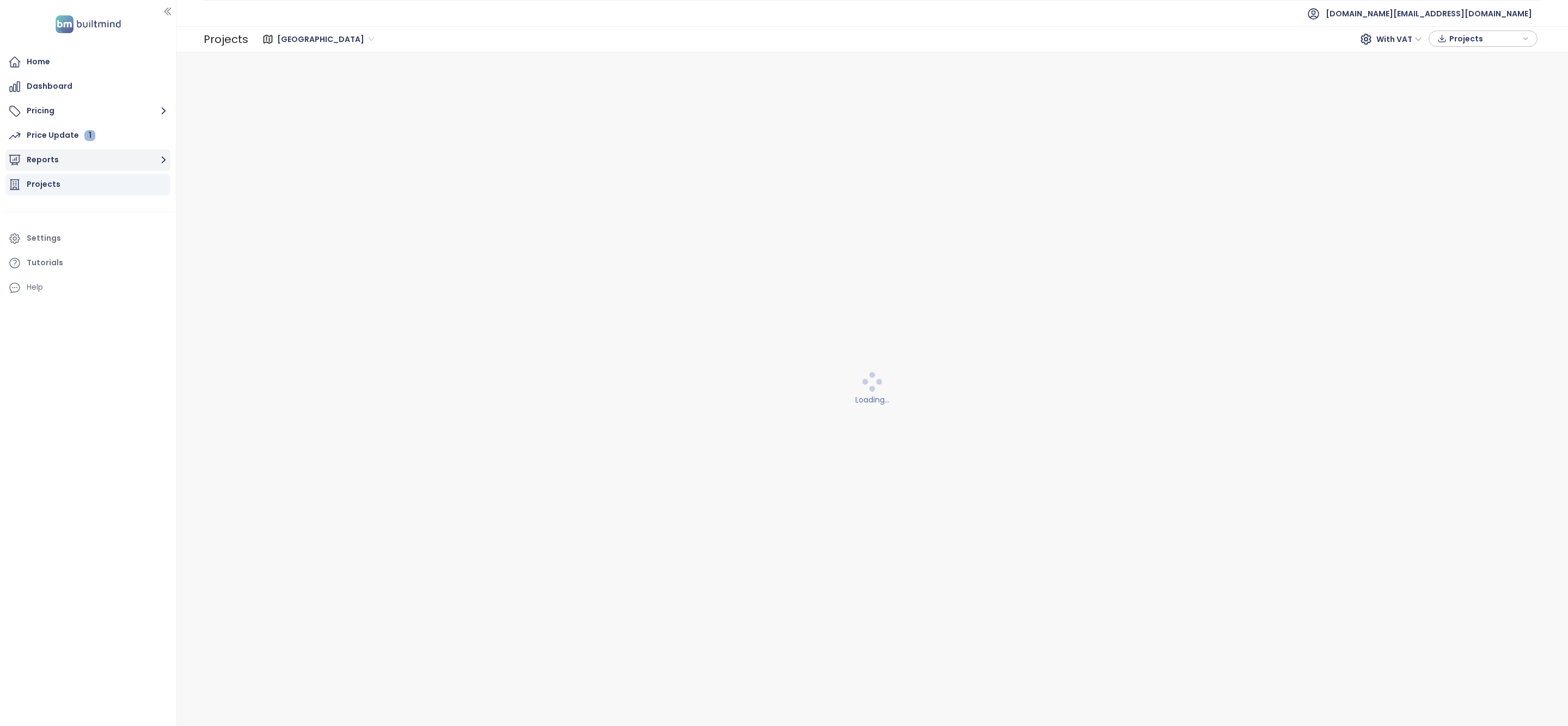
click at [30, 151] on button "Reports" at bounding box center [88, 160] width 165 height 22
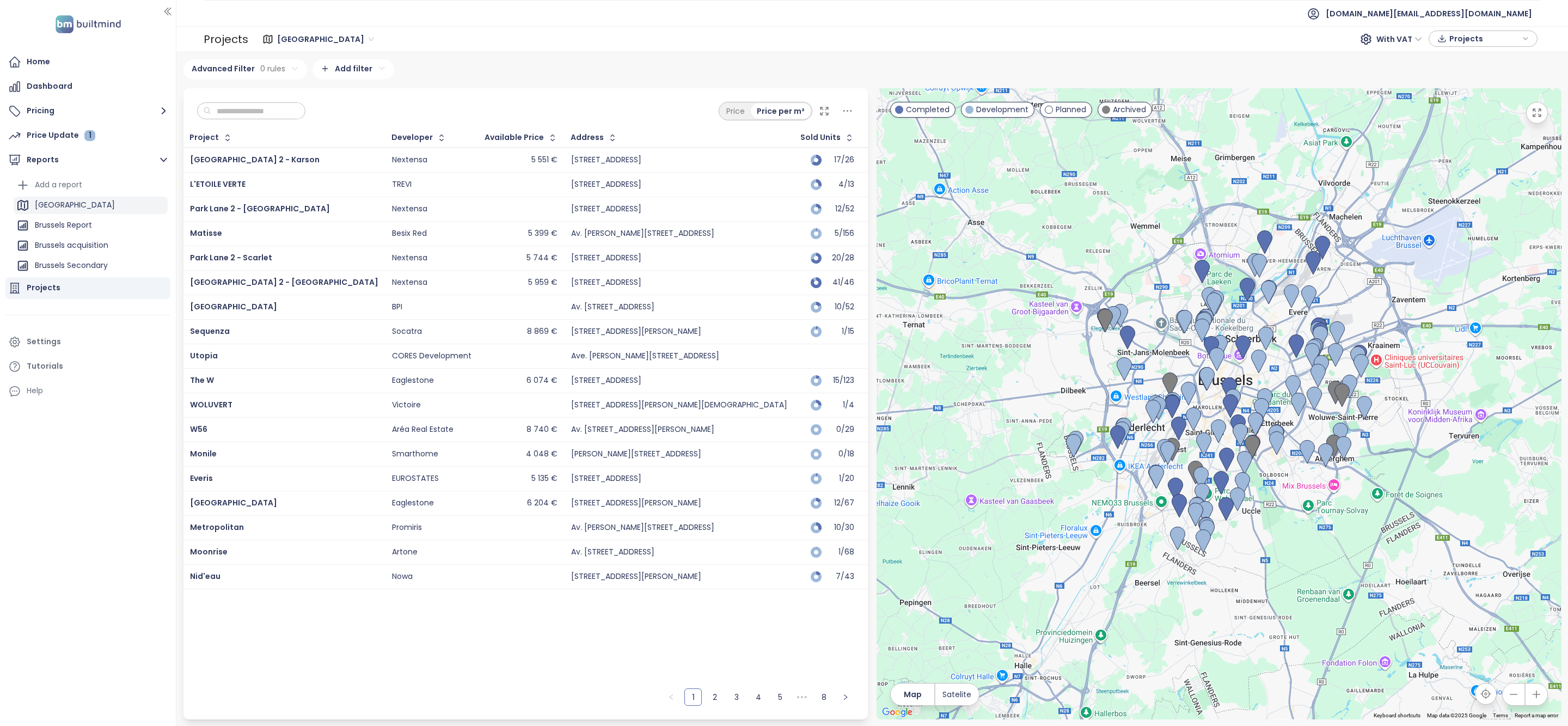
click at [84, 207] on div "Brussels" at bounding box center [90, 205] width 154 height 18
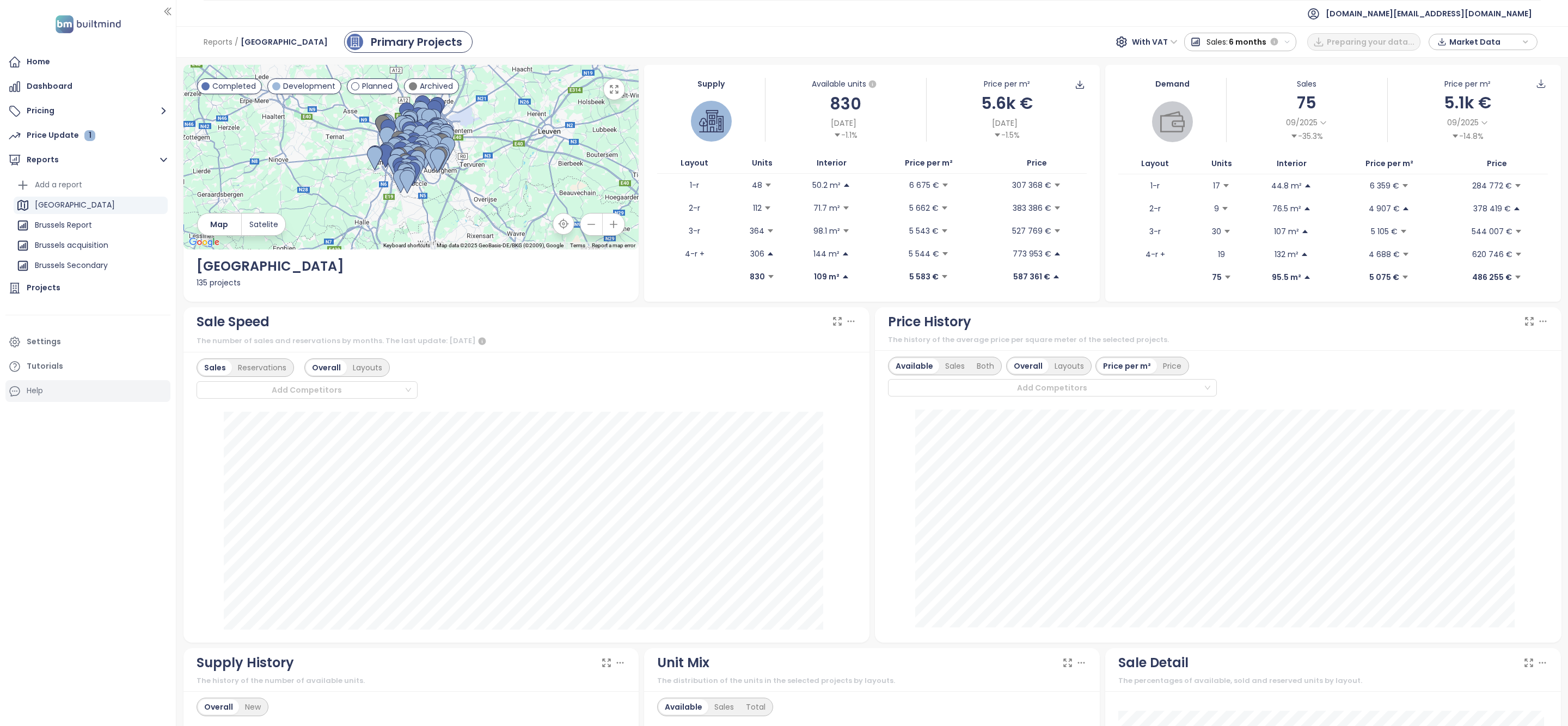
click at [77, 286] on div "Projects" at bounding box center [88, 288] width 165 height 22
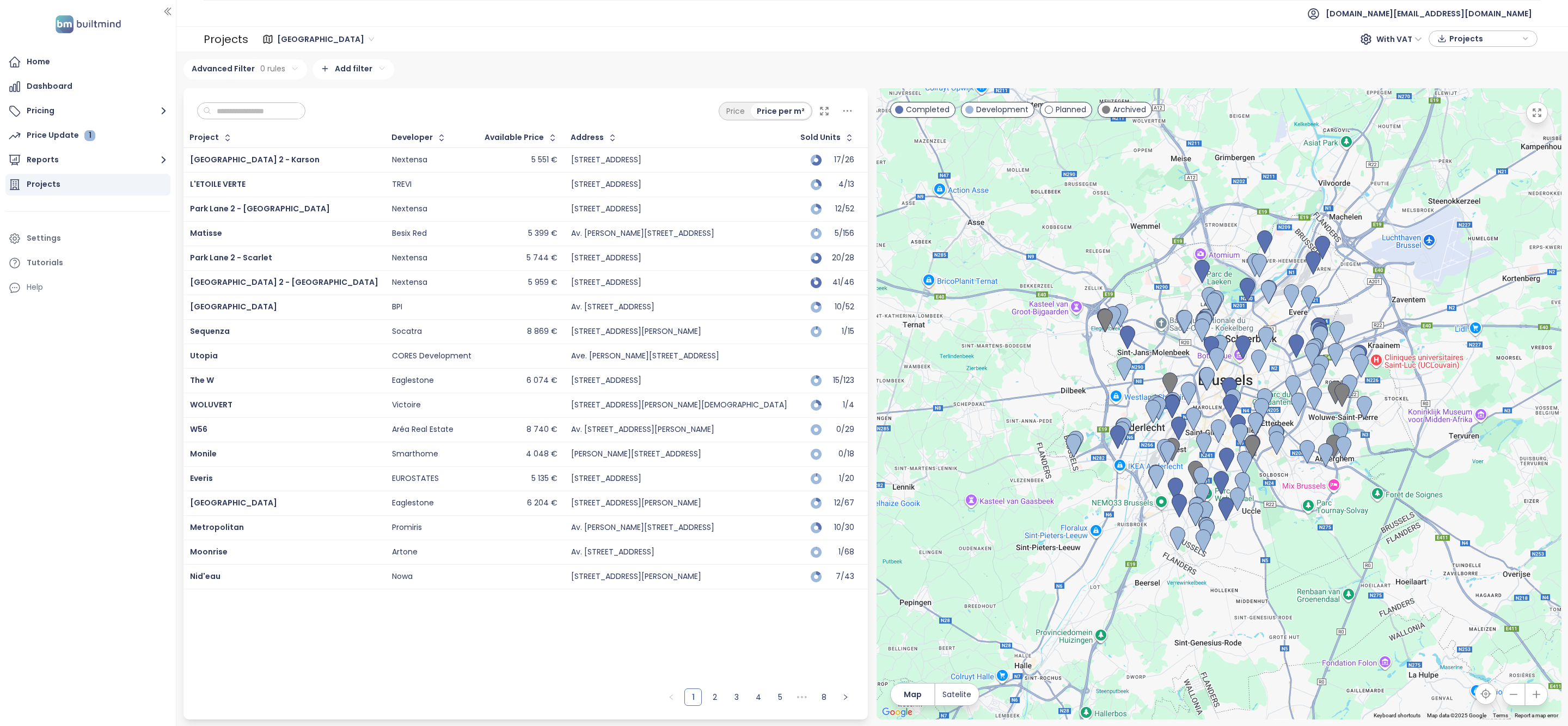
click at [246, 118] on input "text" at bounding box center [255, 111] width 88 height 16
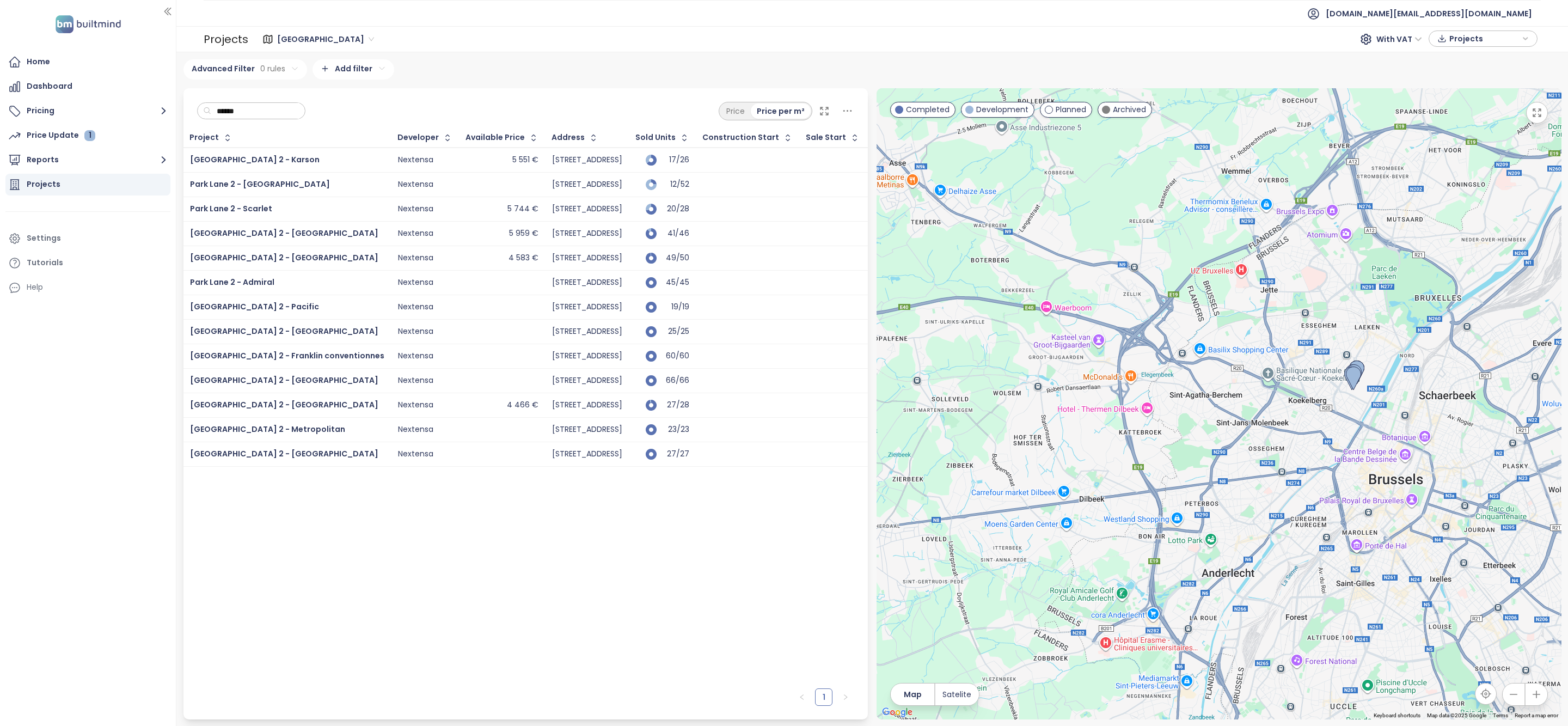
type input "******"
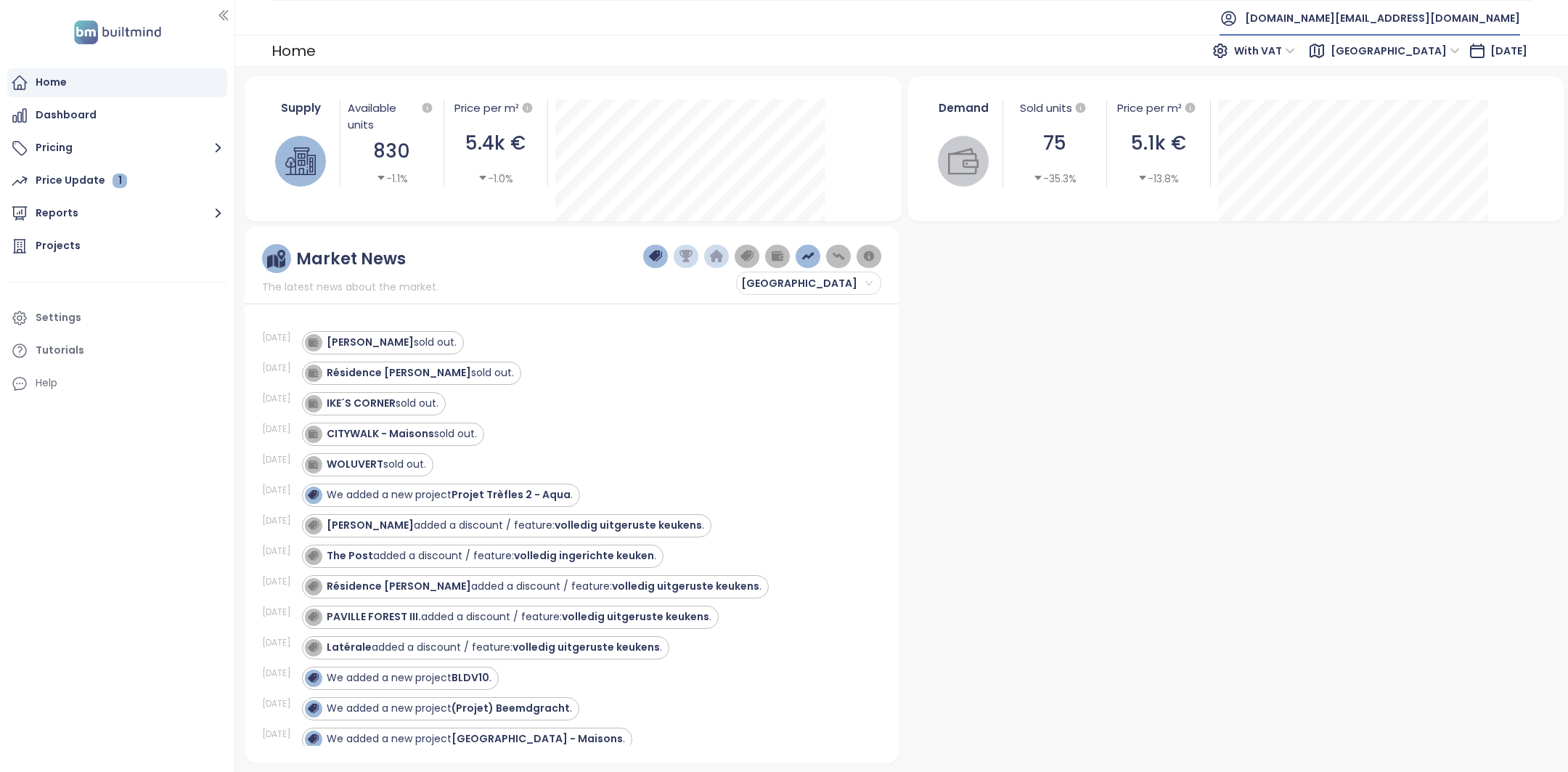
click at [1457, 11] on span "builtmind.be@builtmind.com" at bounding box center [1382, 18] width 275 height 35
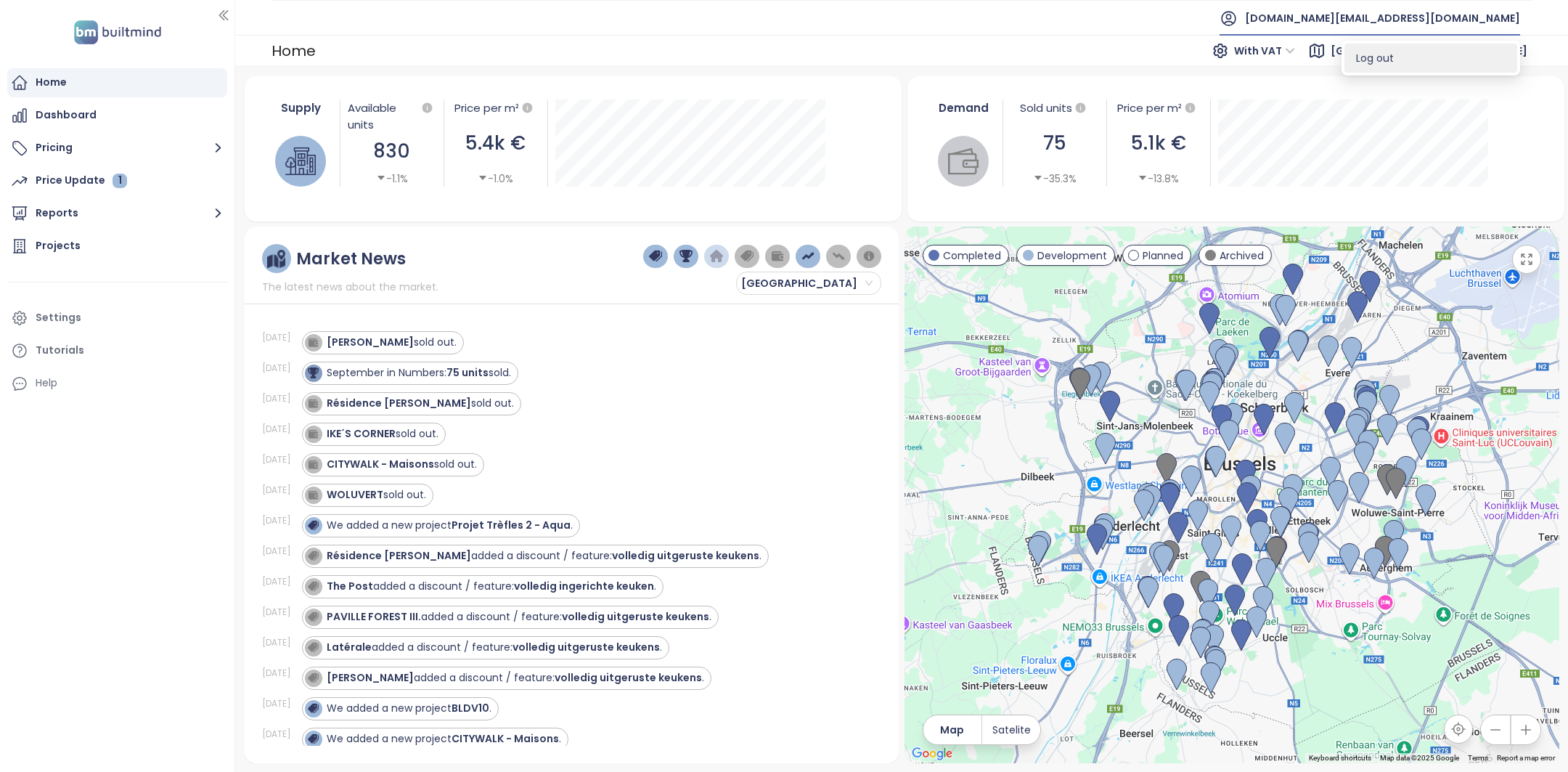
click at [1432, 53] on li "Log out" at bounding box center [1431, 58] width 173 height 29
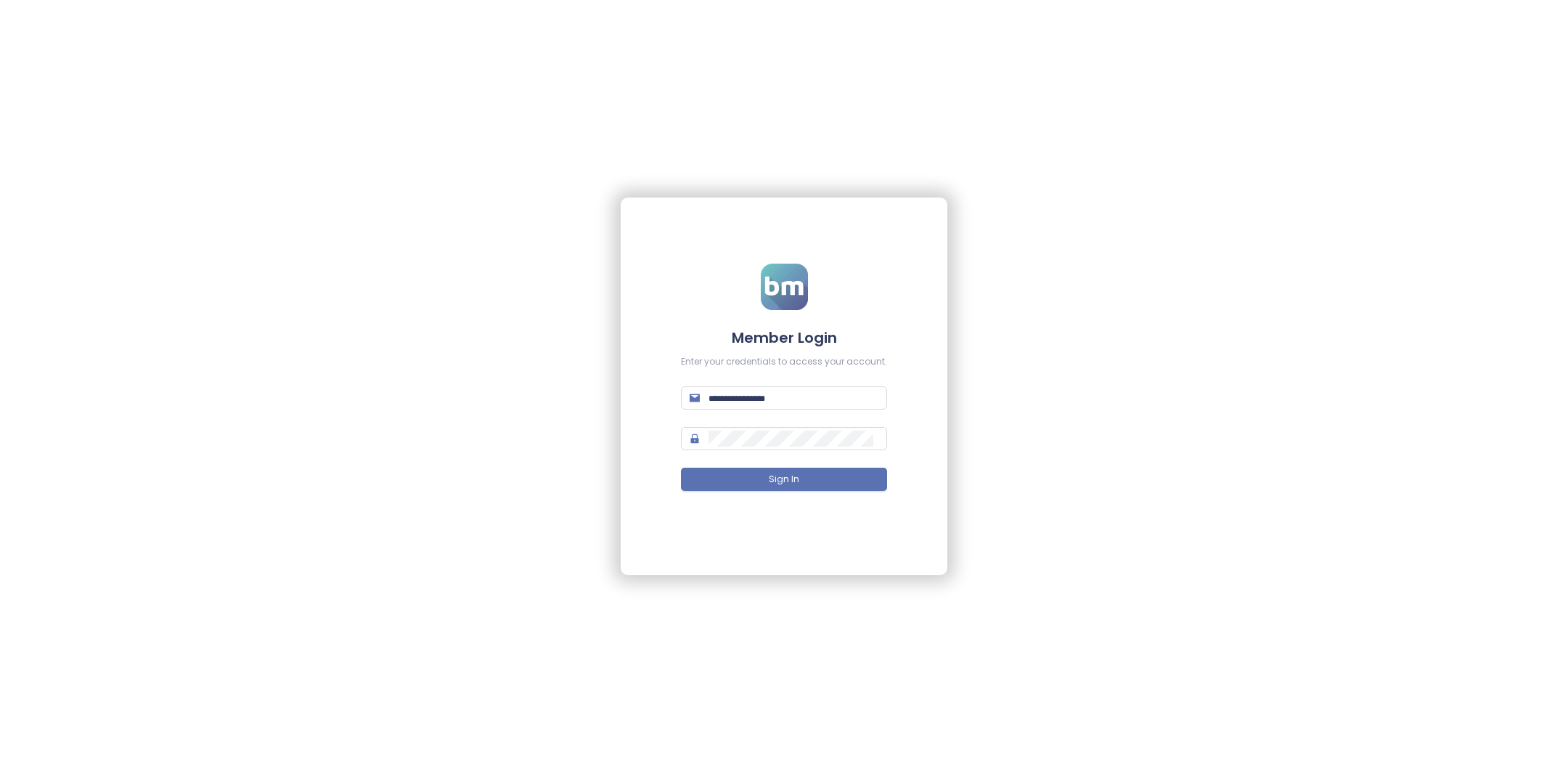
type input "**********"
click at [761, 389] on span "**********" at bounding box center [784, 398] width 206 height 24
click at [751, 401] on input "**********" at bounding box center [793, 398] width 170 height 16
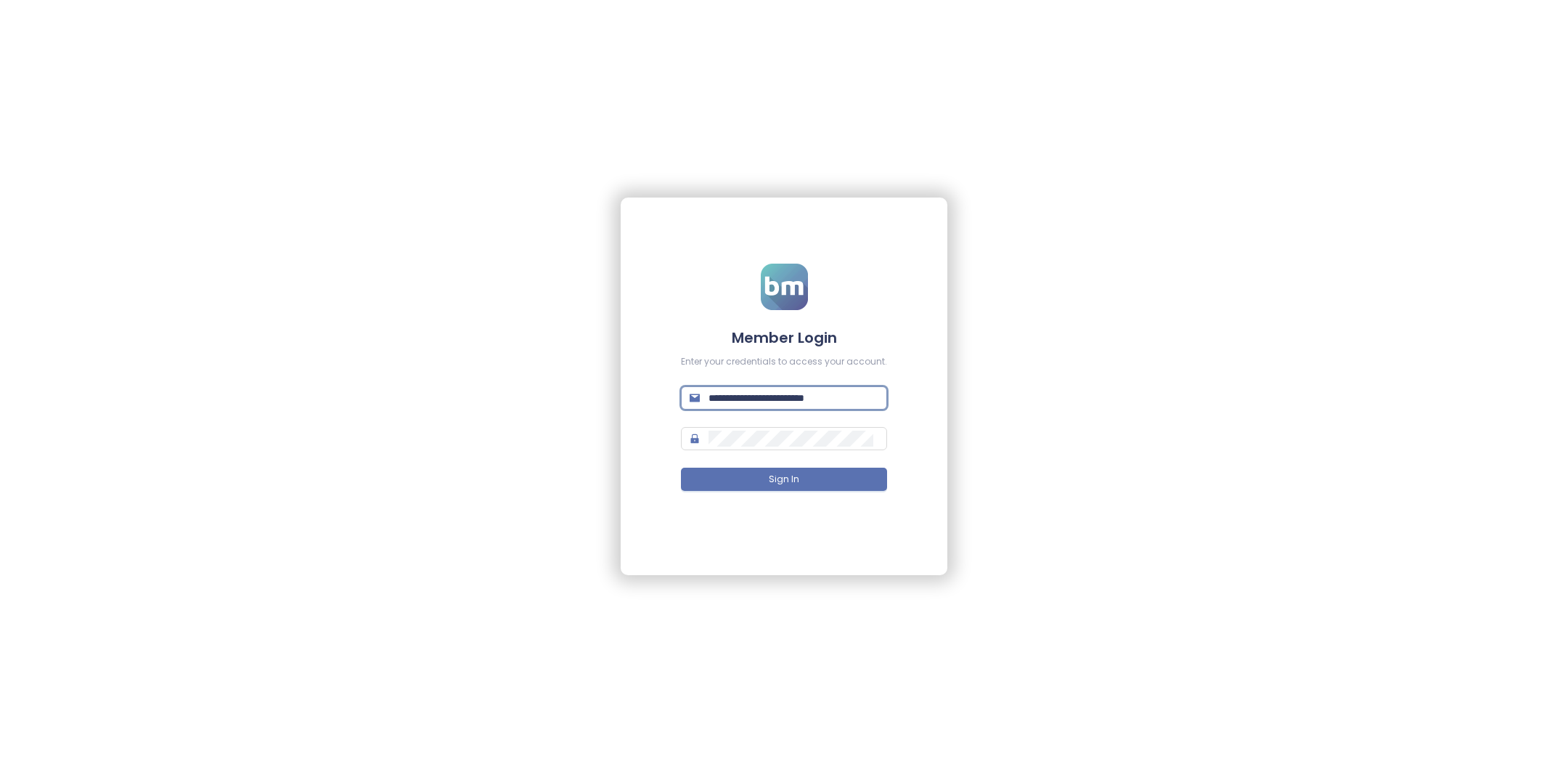
click at [751, 401] on input "**********" at bounding box center [793, 398] width 170 height 16
type input "**********"
click at [829, 475] on button "Sign In" at bounding box center [784, 479] width 206 height 24
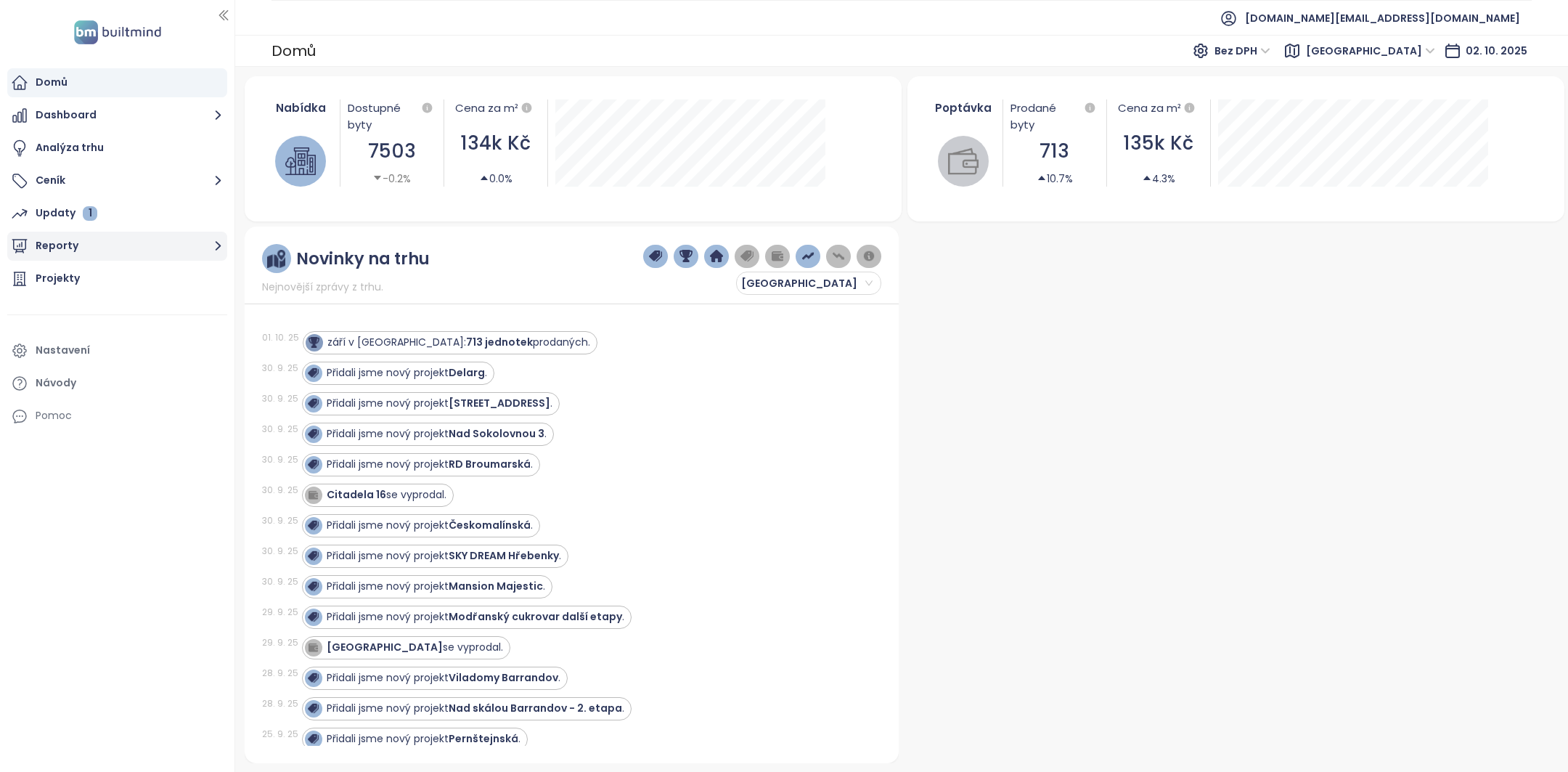
click at [116, 237] on button "Reporty" at bounding box center [117, 246] width 220 height 29
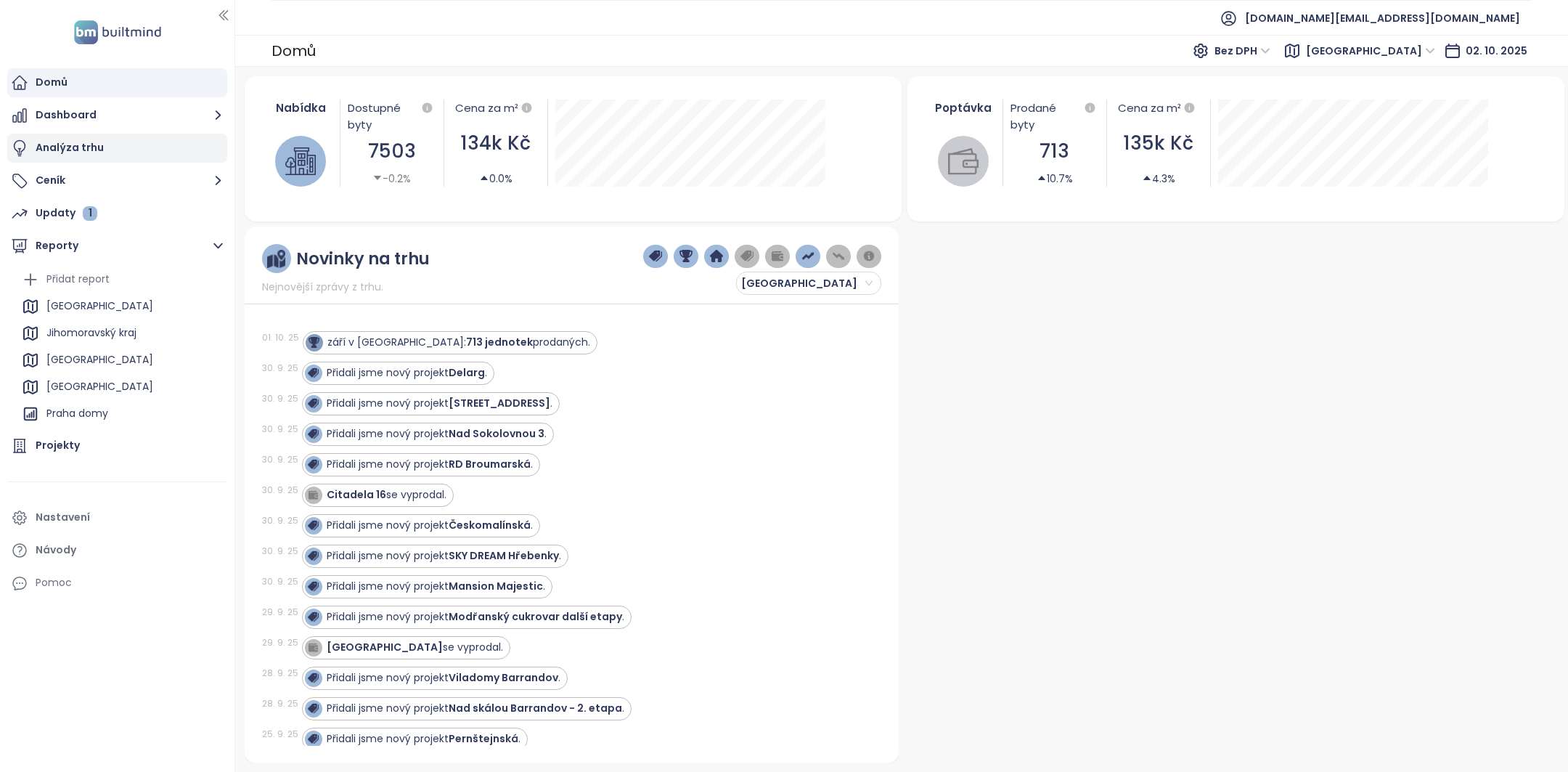
click at [120, 151] on div "Analýza trhu" at bounding box center [117, 149] width 220 height 29
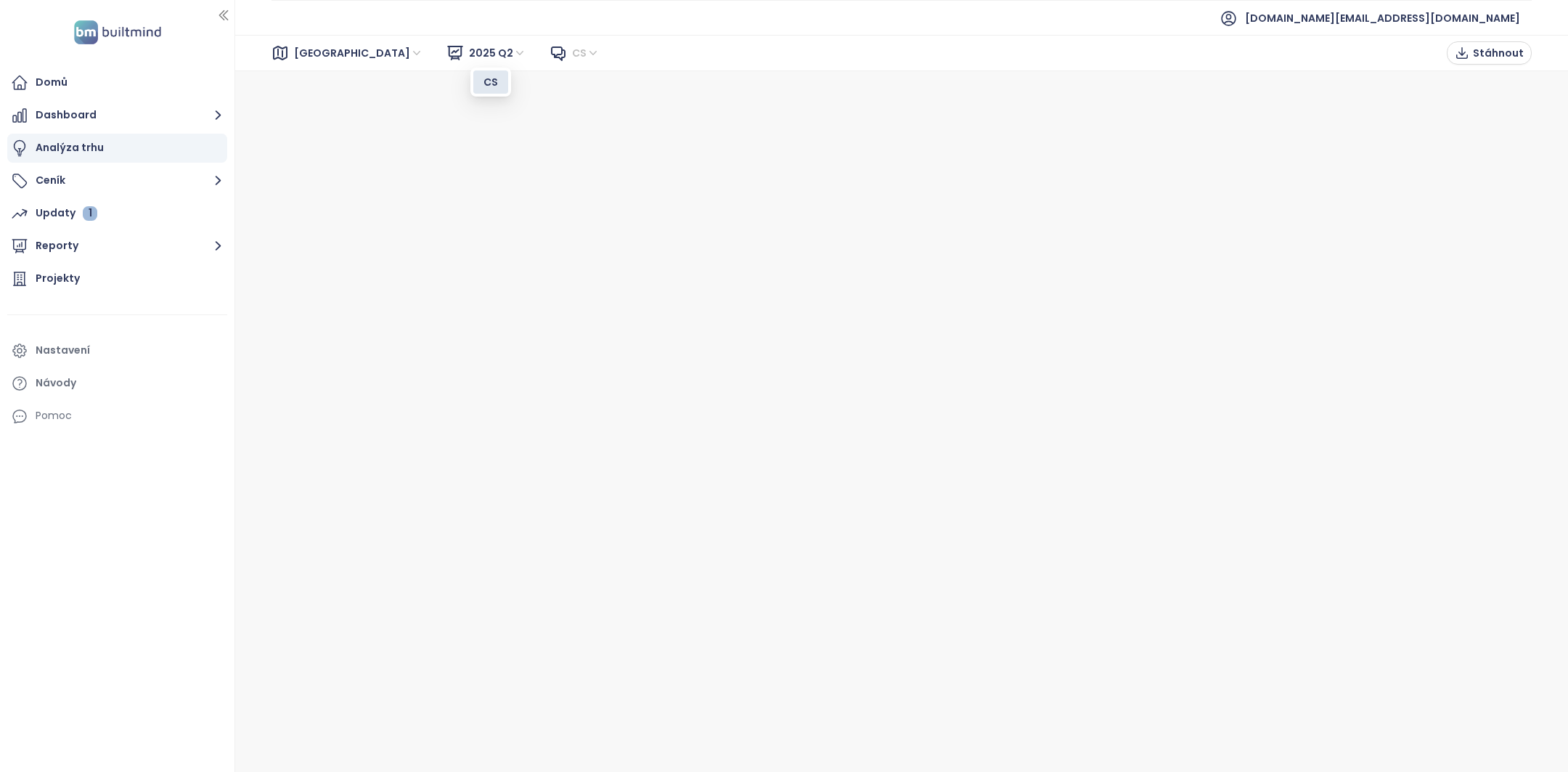
click at [572, 42] on span "cs" at bounding box center [586, 53] width 28 height 22
click at [469, 48] on span "2025 Q2" at bounding box center [498, 53] width 58 height 22
click at [304, 38] on div "Brno 2025 Q2 cs Stáhnout" at bounding box center [902, 53] width 1333 height 37
click at [304, 50] on span "Brno" at bounding box center [358, 53] width 129 height 22
click at [318, 110] on div "Praha" at bounding box center [358, 106] width 116 height 16
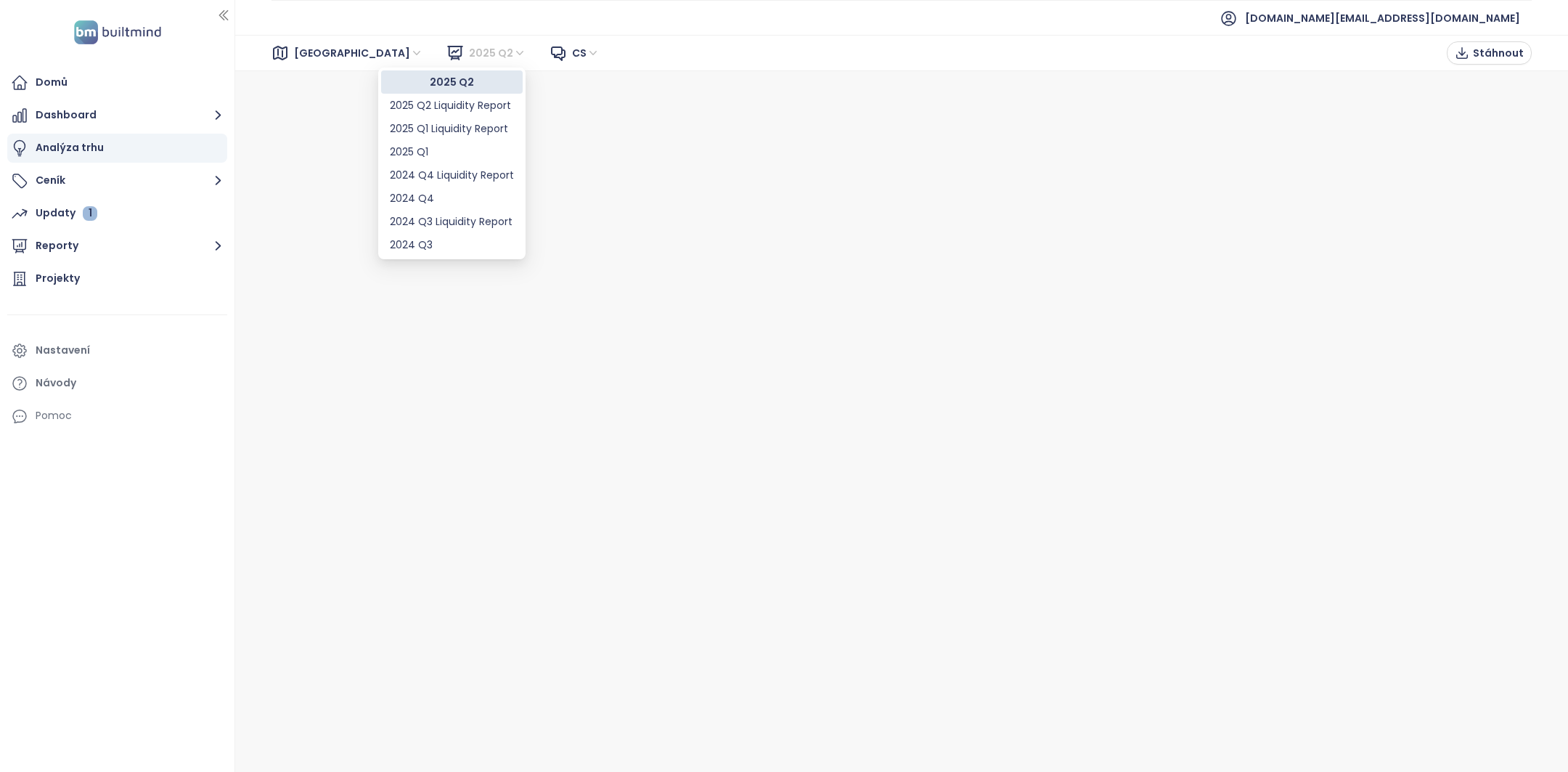
click at [469, 52] on span "2025 Q2" at bounding box center [498, 53] width 58 height 22
click at [572, 58] on span "cs" at bounding box center [586, 53] width 28 height 22
click at [330, 55] on span "Praha" at bounding box center [358, 53] width 129 height 22
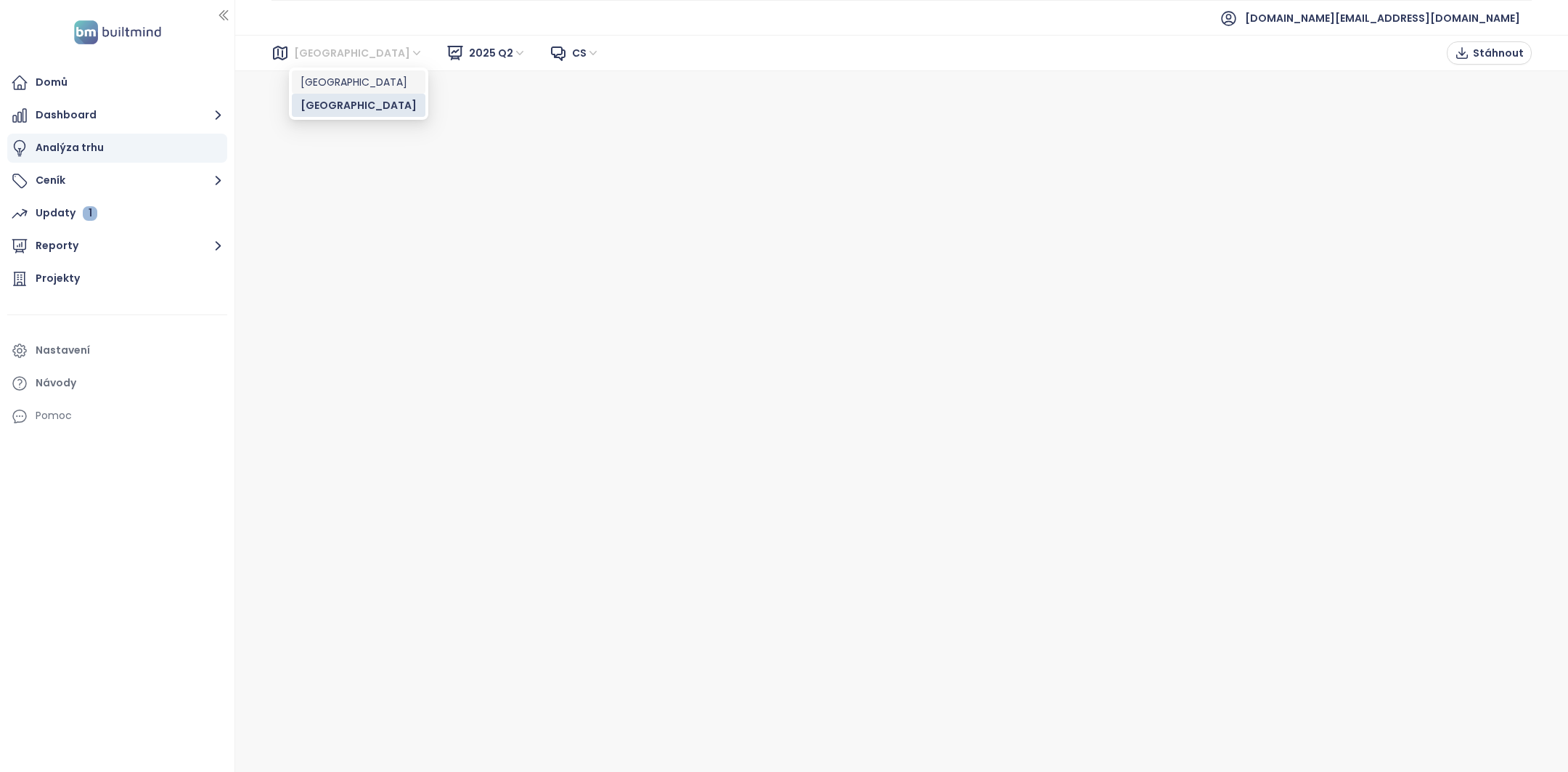
click at [318, 75] on div "Brno" at bounding box center [358, 82] width 116 height 16
click at [469, 57] on span "2025 Q2" at bounding box center [498, 53] width 58 height 22
click at [321, 53] on span "Brno" at bounding box center [358, 53] width 129 height 22
click at [317, 101] on div "Praha" at bounding box center [358, 106] width 116 height 16
click at [469, 53] on span "2025 Q2" at bounding box center [498, 53] width 58 height 22
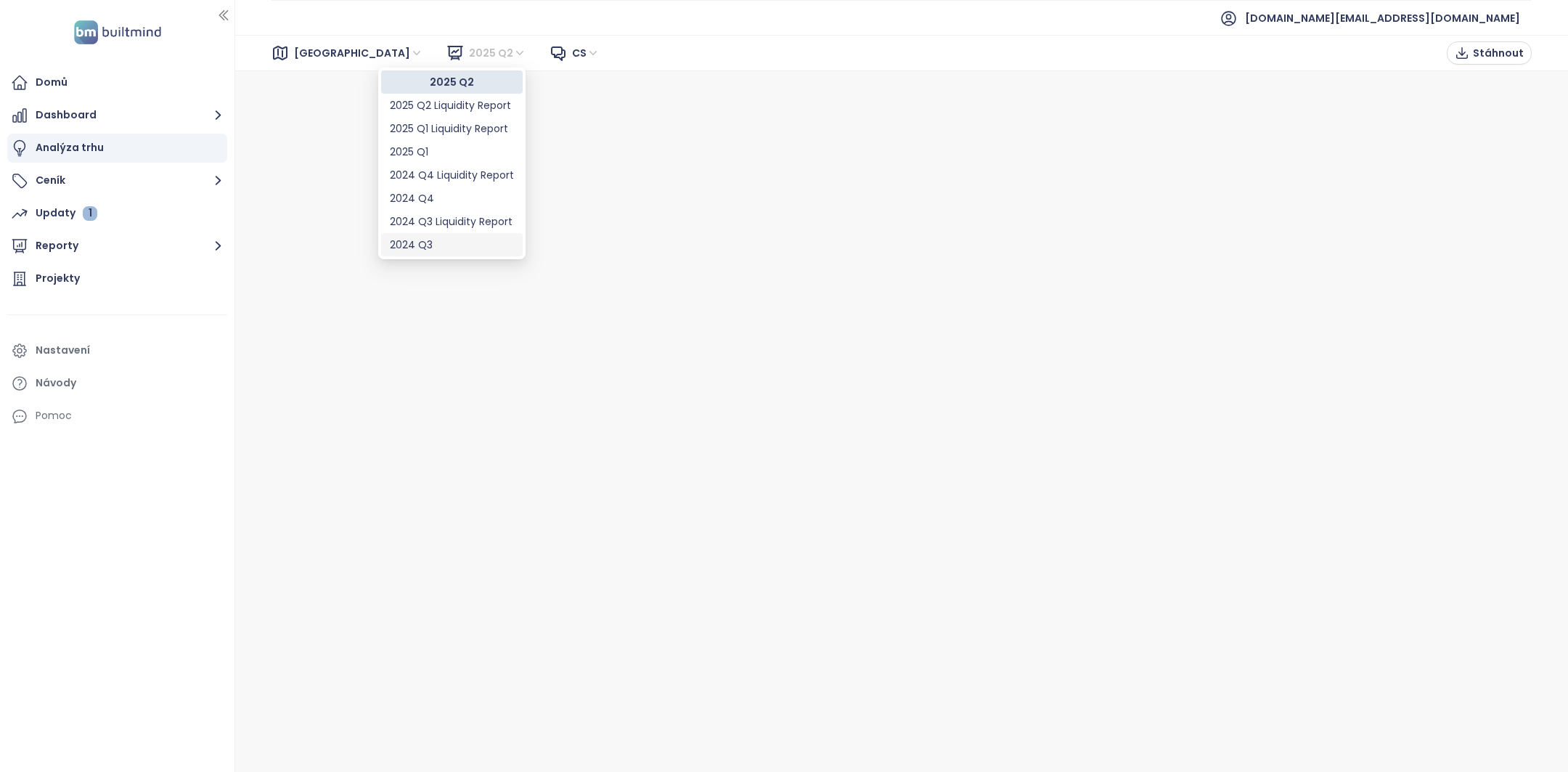
click at [464, 245] on div "2024 Q3" at bounding box center [451, 245] width 124 height 16
click at [573, 52] on span "cs" at bounding box center [587, 53] width 28 height 22
click at [496, 110] on div "en" at bounding box center [498, 106] width 17 height 16
click at [469, 53] on span "2024 Q3" at bounding box center [498, 53] width 58 height 22
click at [430, 195] on div "2024 Q4" at bounding box center [451, 198] width 124 height 16
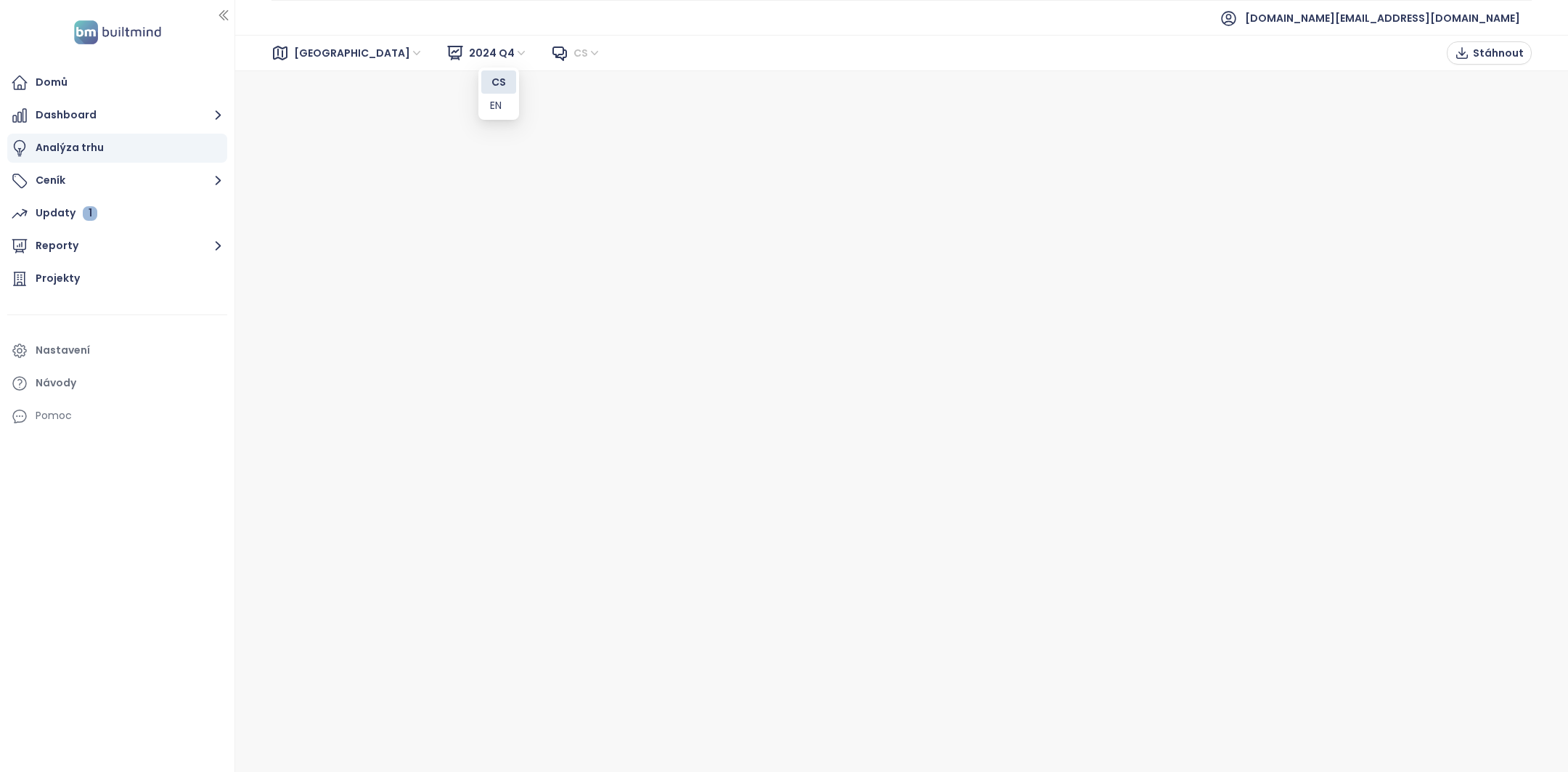
click at [574, 63] on span "cs" at bounding box center [588, 53] width 28 height 22
click at [469, 52] on span "2024 Q4" at bounding box center [498, 53] width 58 height 22
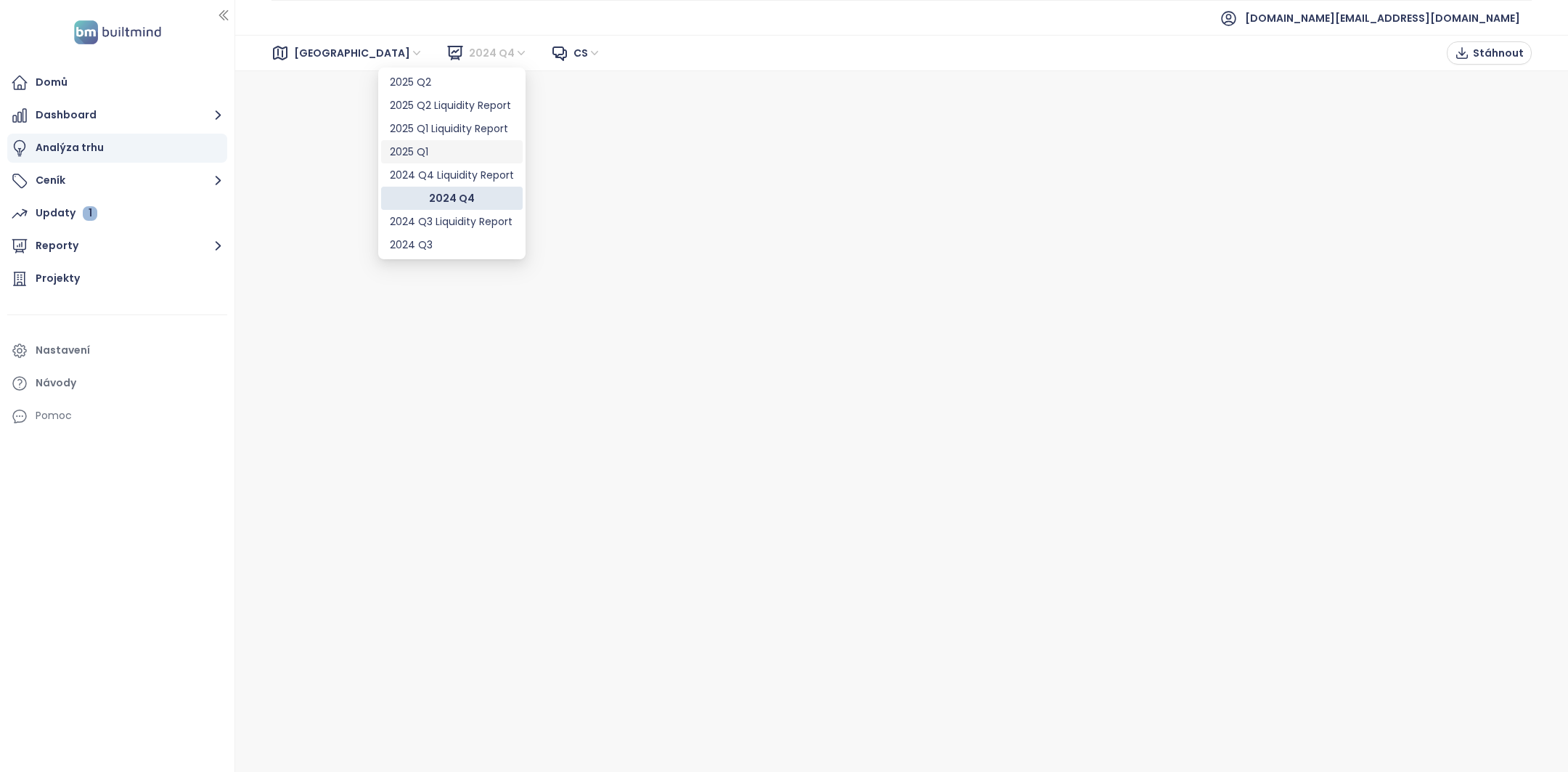
click at [431, 155] on div "2025 Q1" at bounding box center [451, 152] width 124 height 16
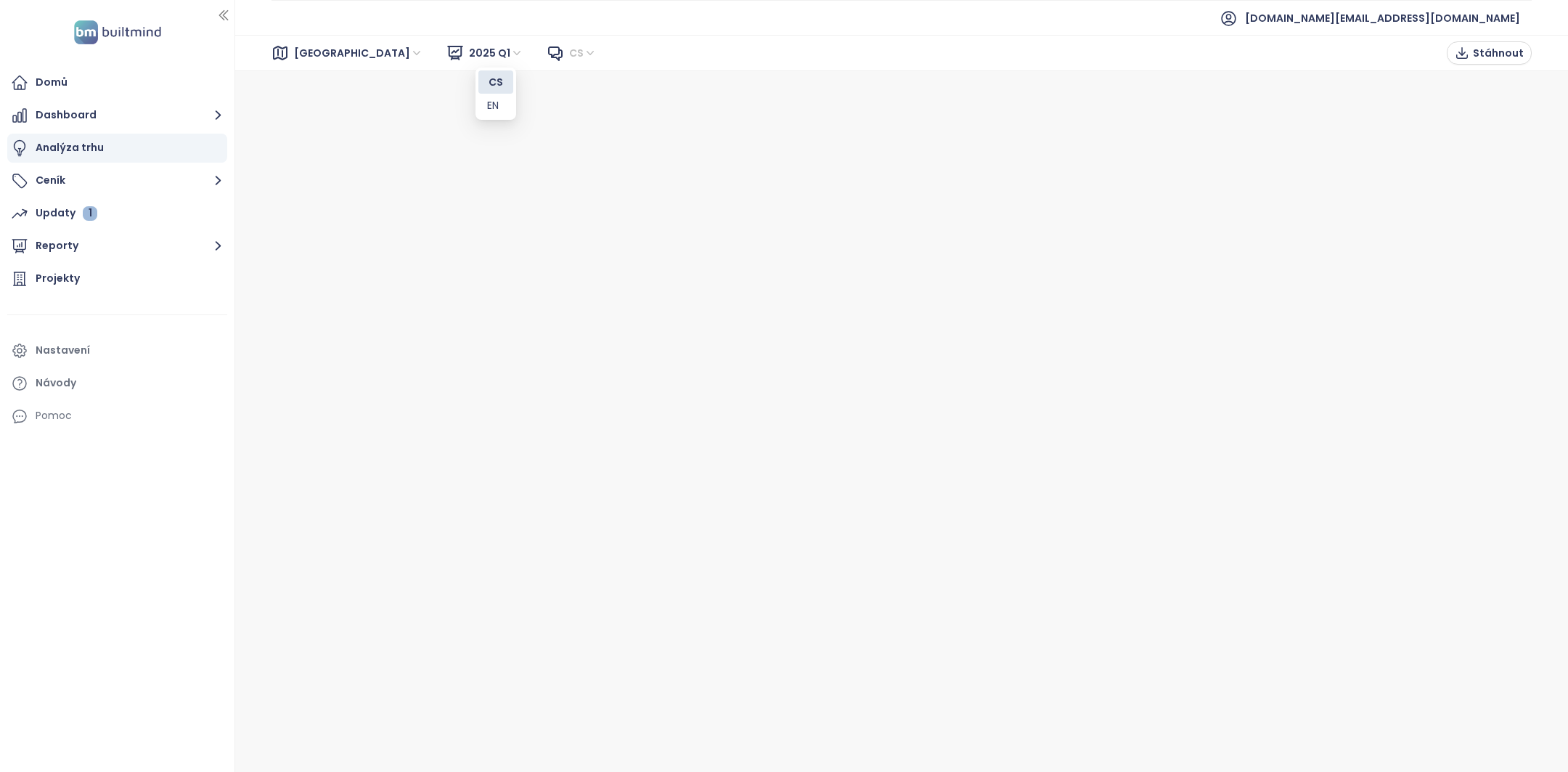
click at [569, 45] on span "cs" at bounding box center [583, 53] width 28 height 22
click at [469, 53] on span "2025 Q1" at bounding box center [496, 53] width 54 height 22
click at [442, 86] on div "2025 Q2" at bounding box center [451, 82] width 124 height 16
click at [549, 58] on icon at bounding box center [558, 53] width 17 height 17
click at [66, 276] on div "Projekty" at bounding box center [58, 278] width 45 height 18
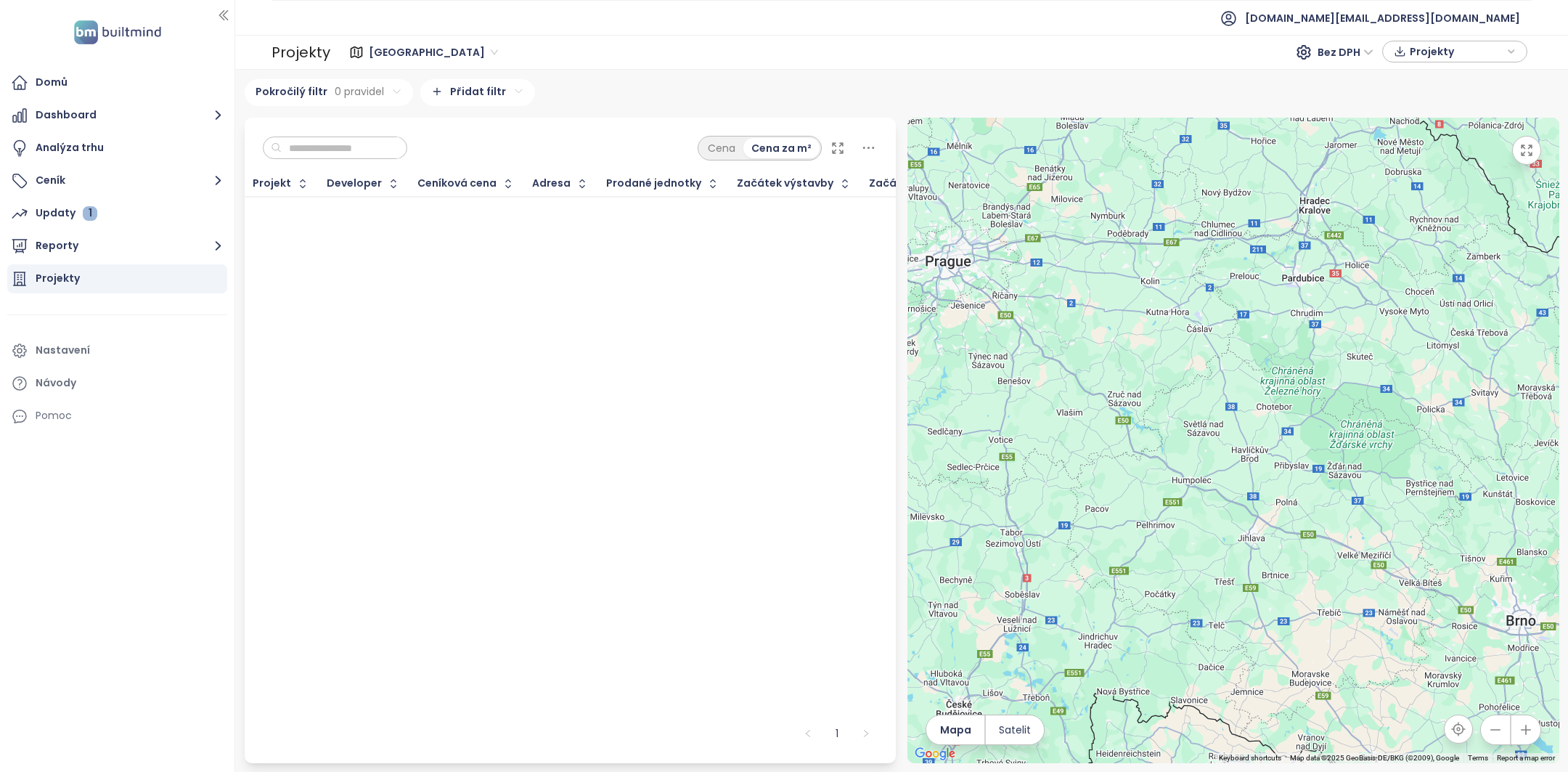
click at [382, 157] on input "text" at bounding box center [340, 148] width 118 height 22
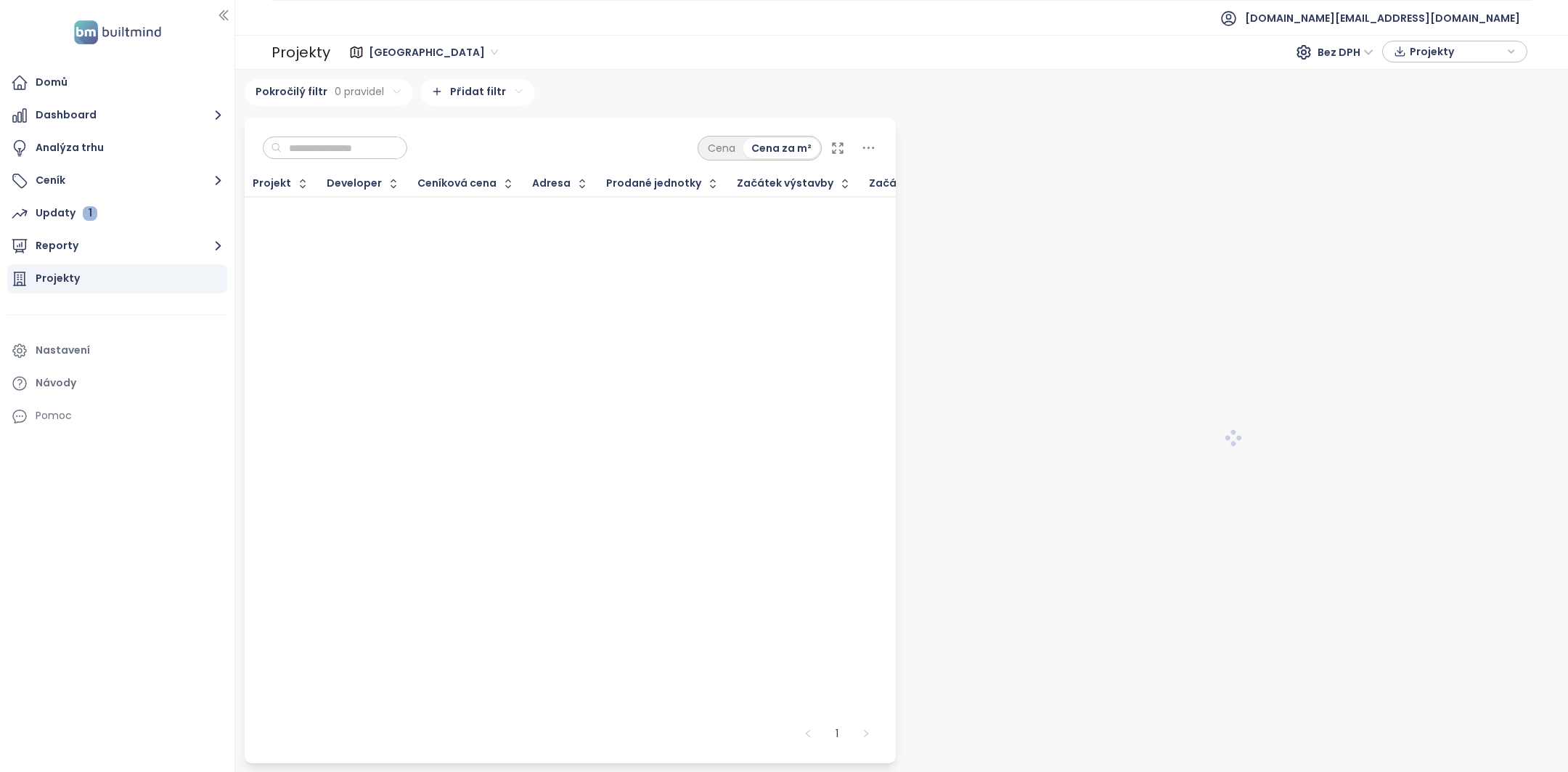
click at [346, 145] on input "text" at bounding box center [340, 148] width 118 height 22
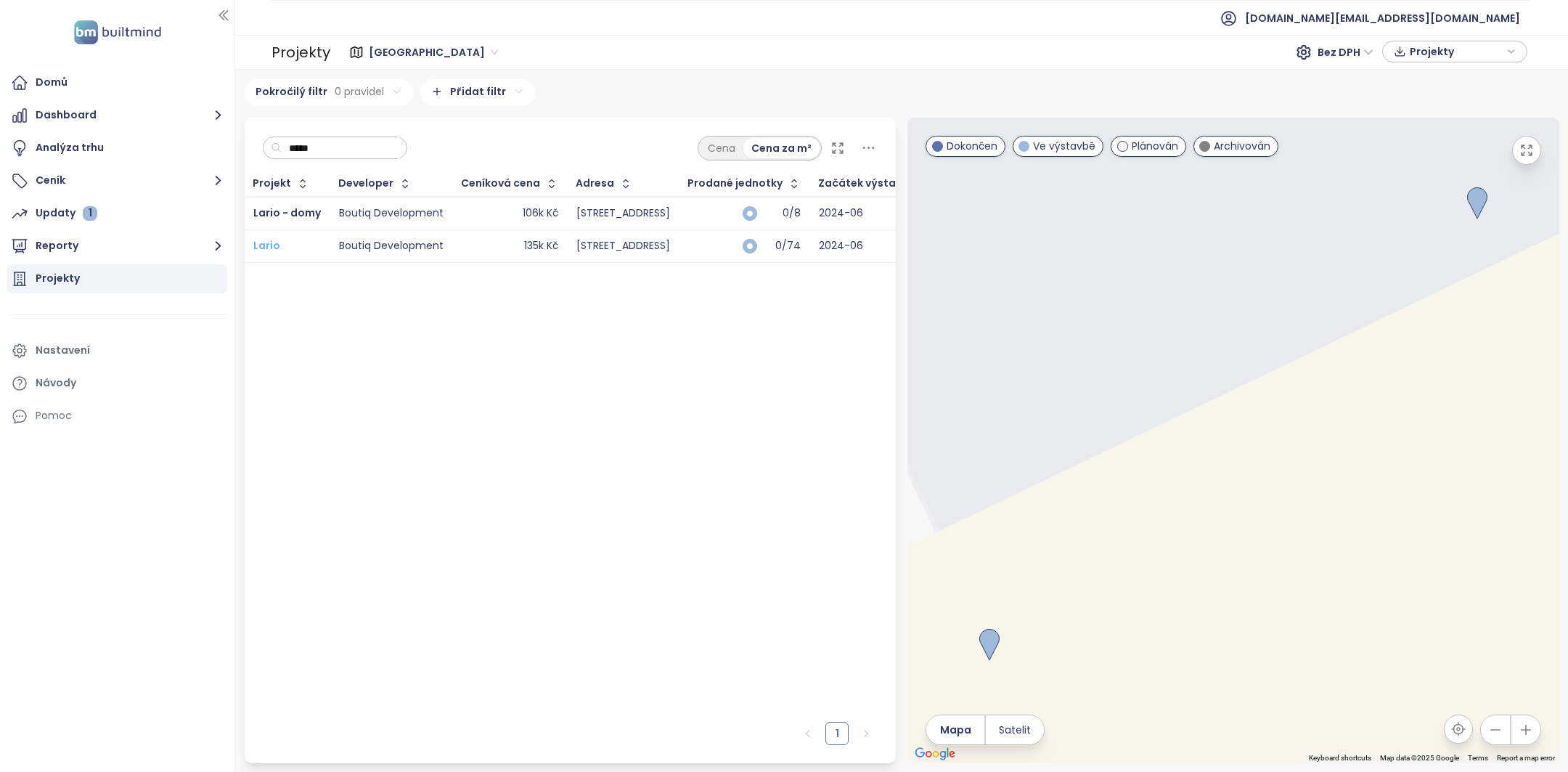
type input "*****"
click at [260, 244] on span "Lario" at bounding box center [266, 245] width 27 height 15
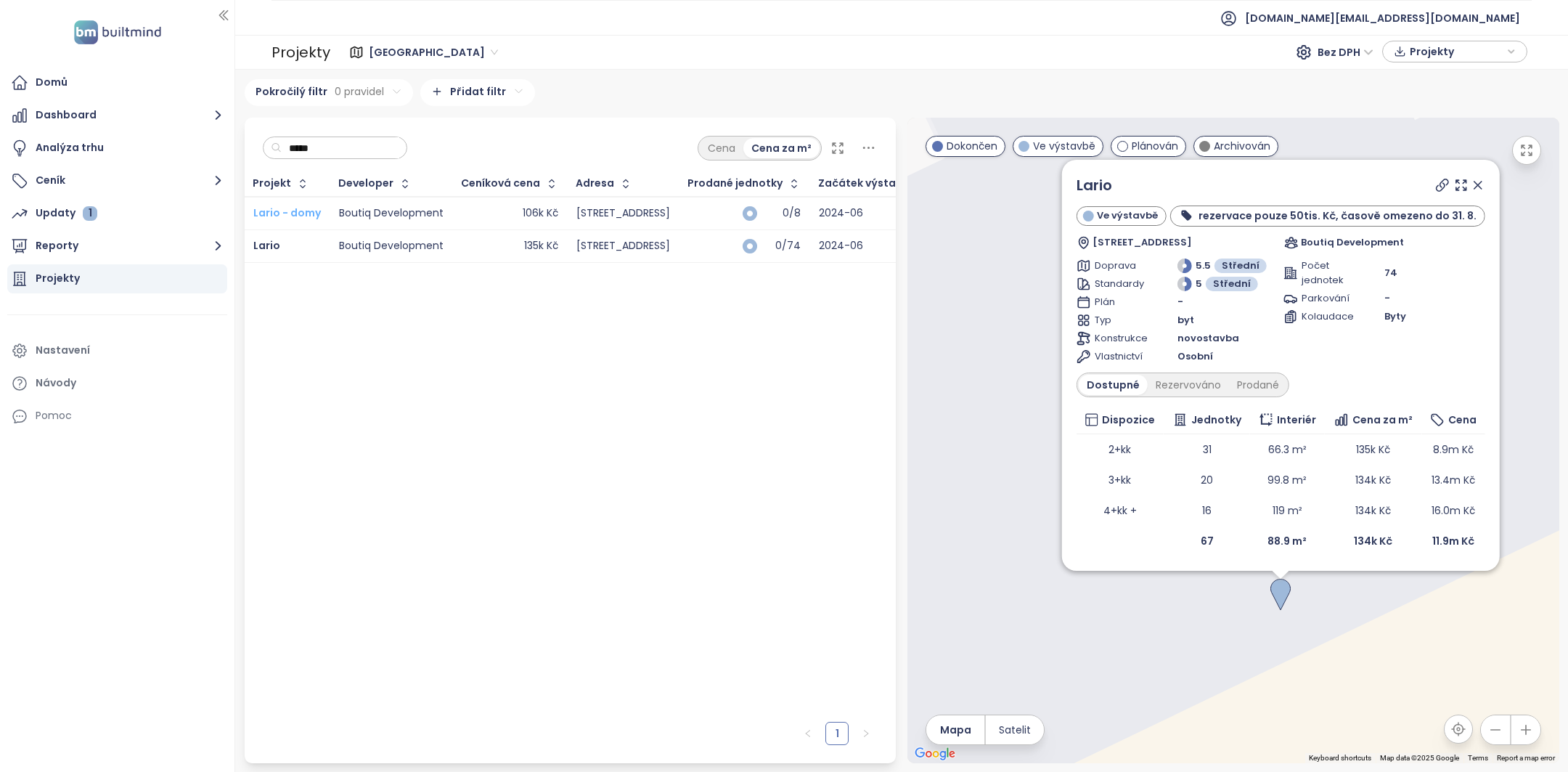
click at [280, 211] on span "Lario - domy" at bounding box center [286, 213] width 67 height 15
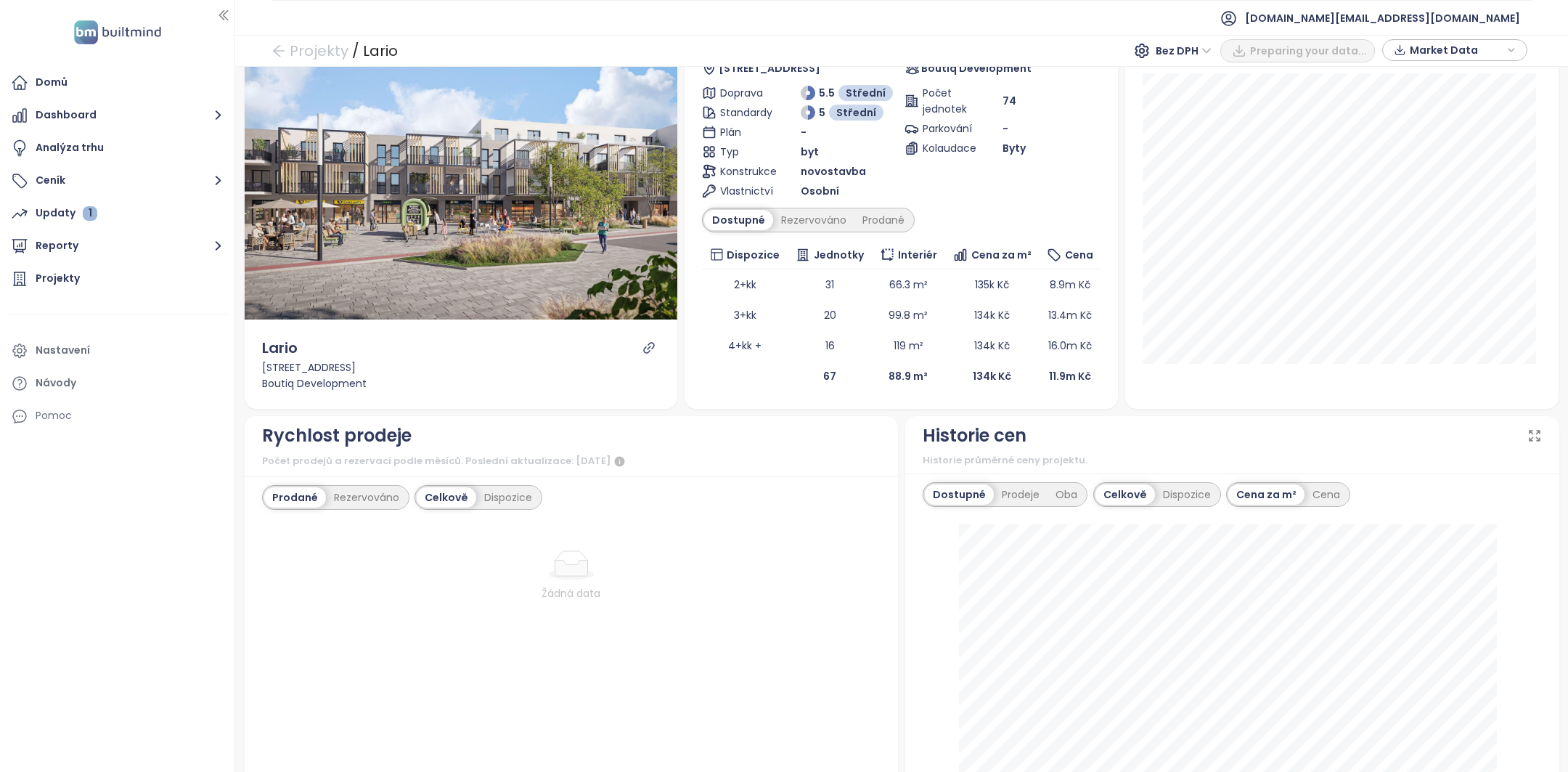
scroll to position [131, 0]
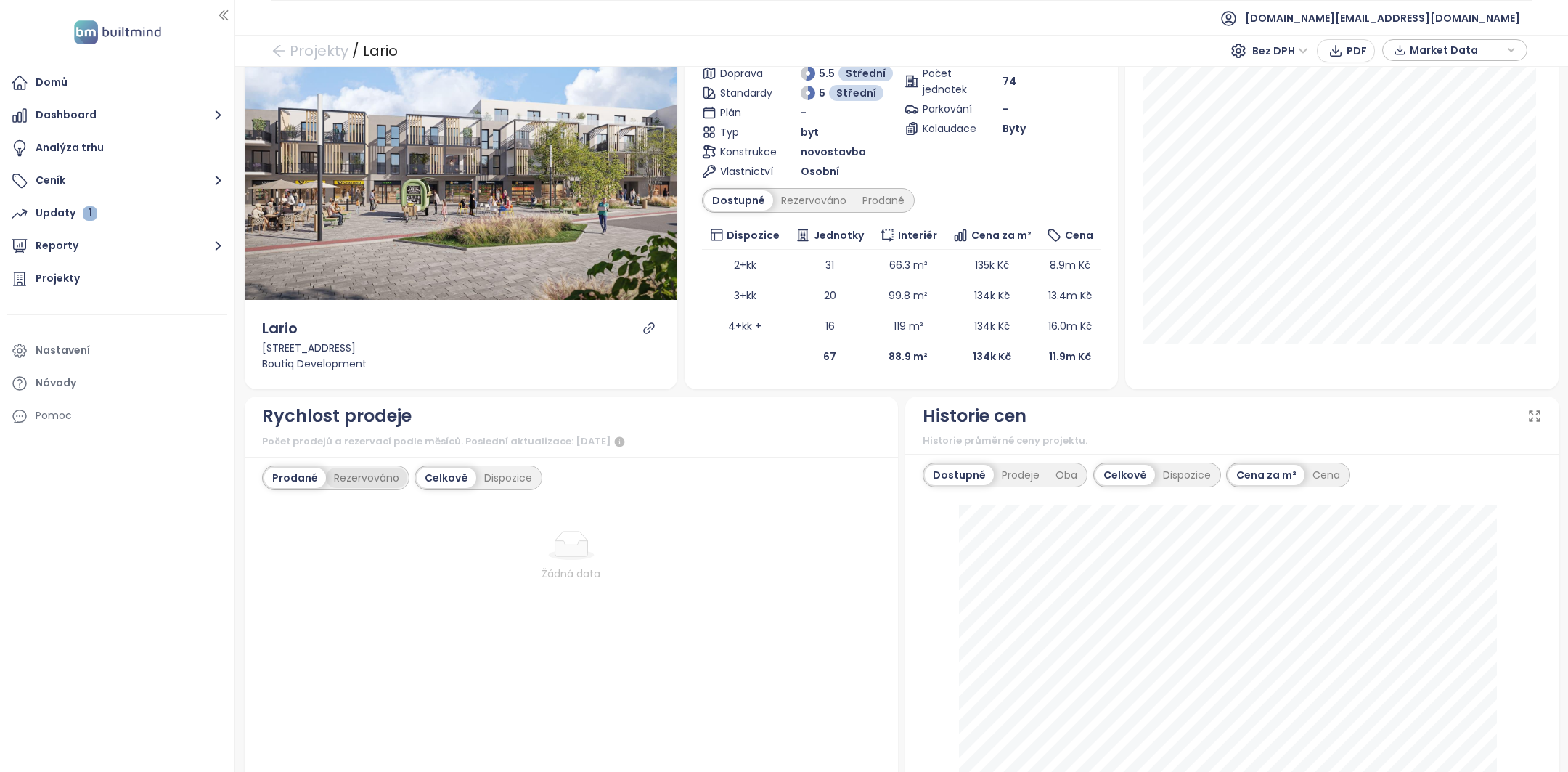
click at [354, 470] on div "Rezervováno" at bounding box center [367, 477] width 81 height 20
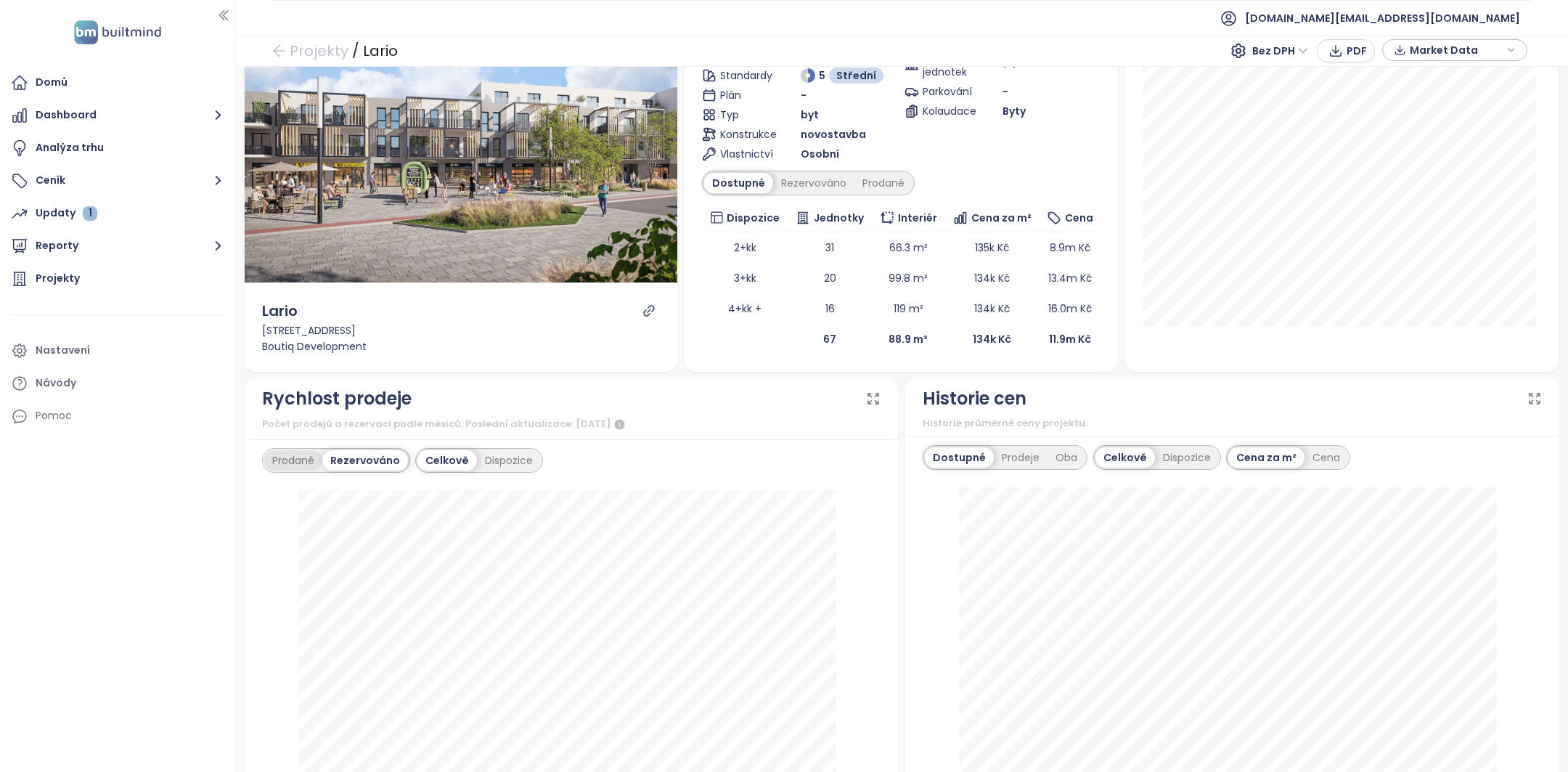
click at [295, 448] on div "Prodané Rezervováno" at bounding box center [336, 460] width 148 height 24
